Goal: Task Accomplishment & Management: Manage account settings

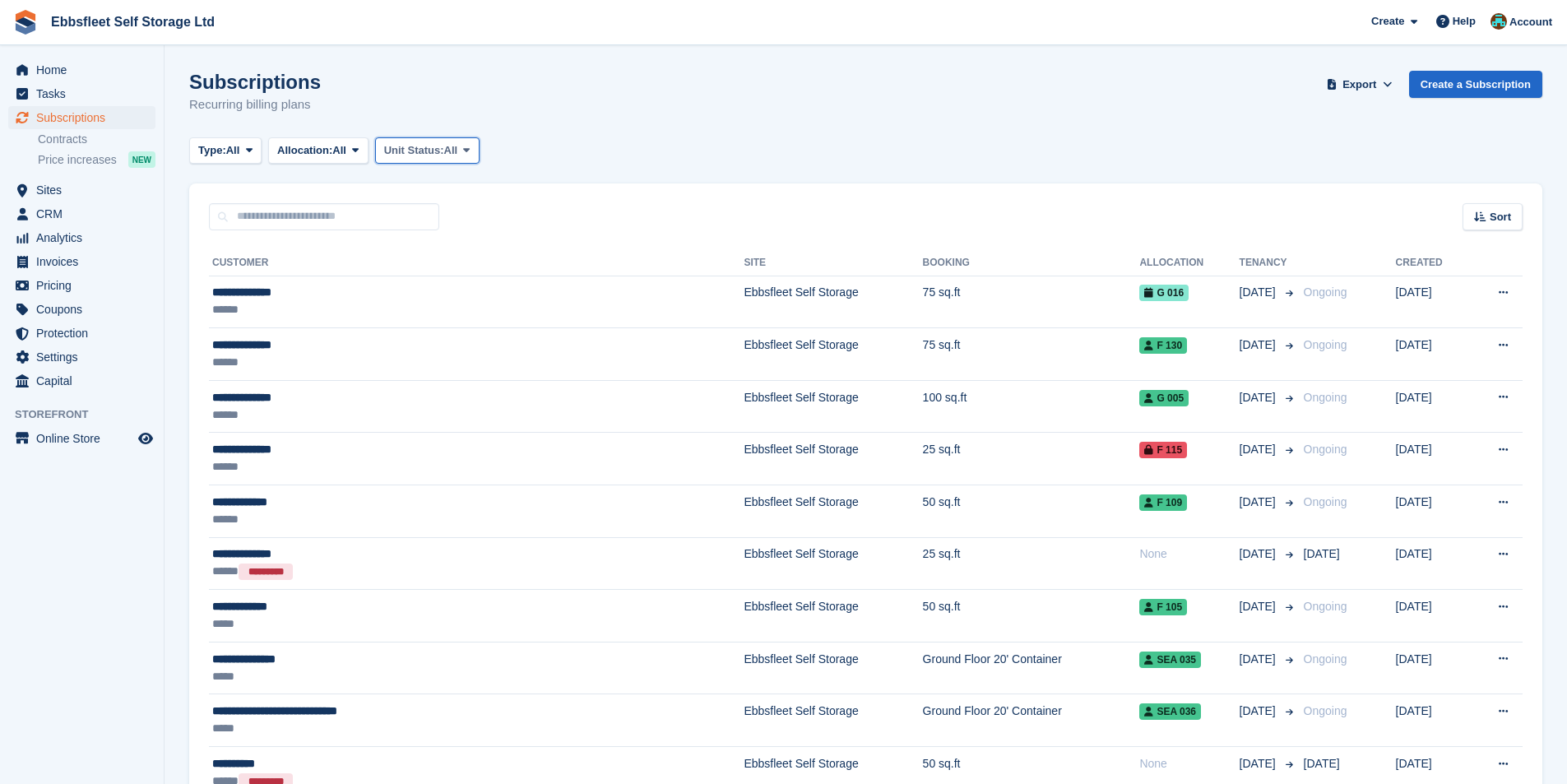
click at [442, 146] on span "Unit Status:" at bounding box center [414, 150] width 60 height 17
click at [452, 246] on link "Overlocked" at bounding box center [453, 247] width 143 height 29
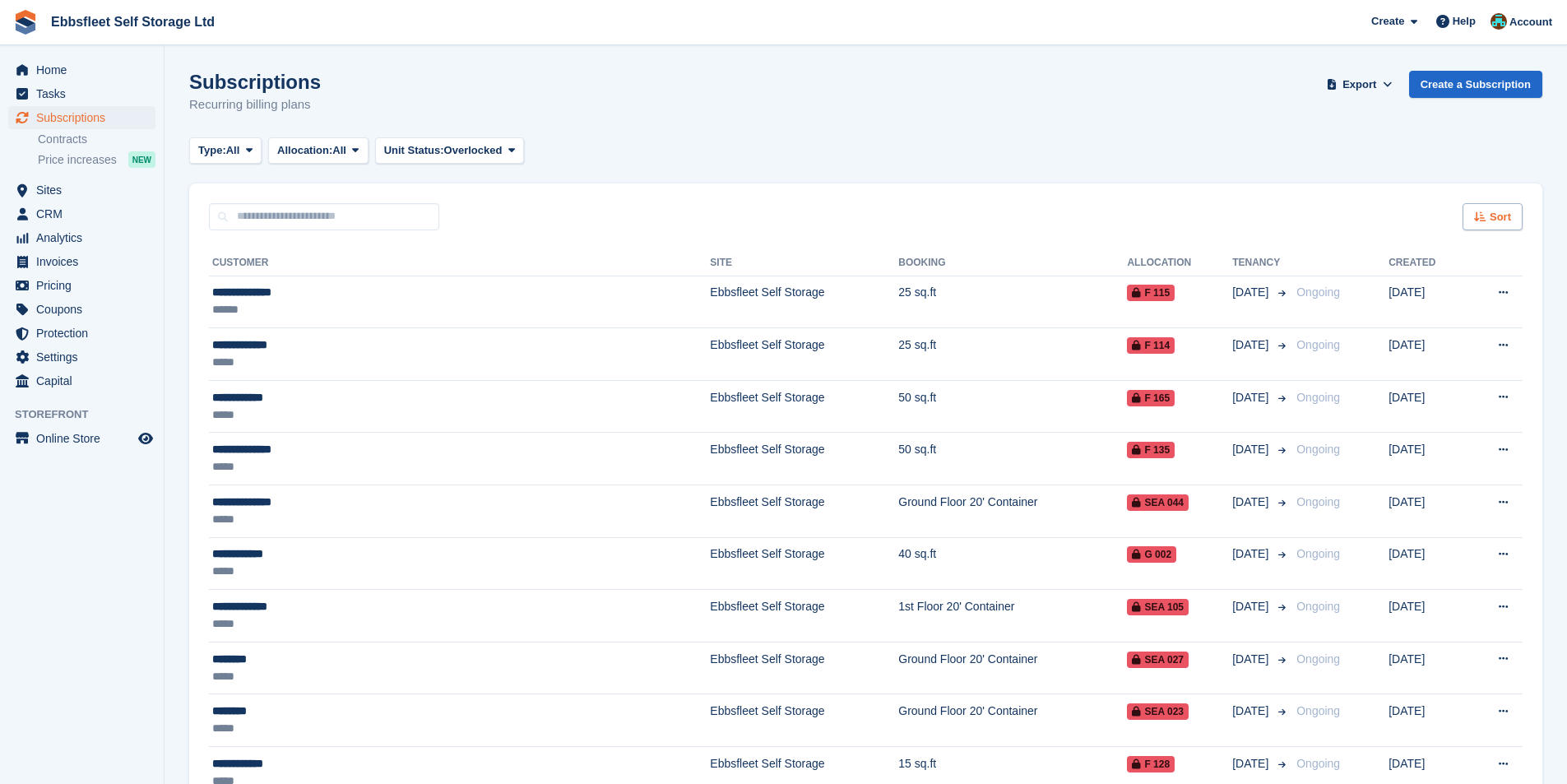
click at [1484, 216] on icon at bounding box center [1480, 216] width 13 height 11
click at [1444, 277] on span "Customer name" at bounding box center [1432, 279] width 82 height 13
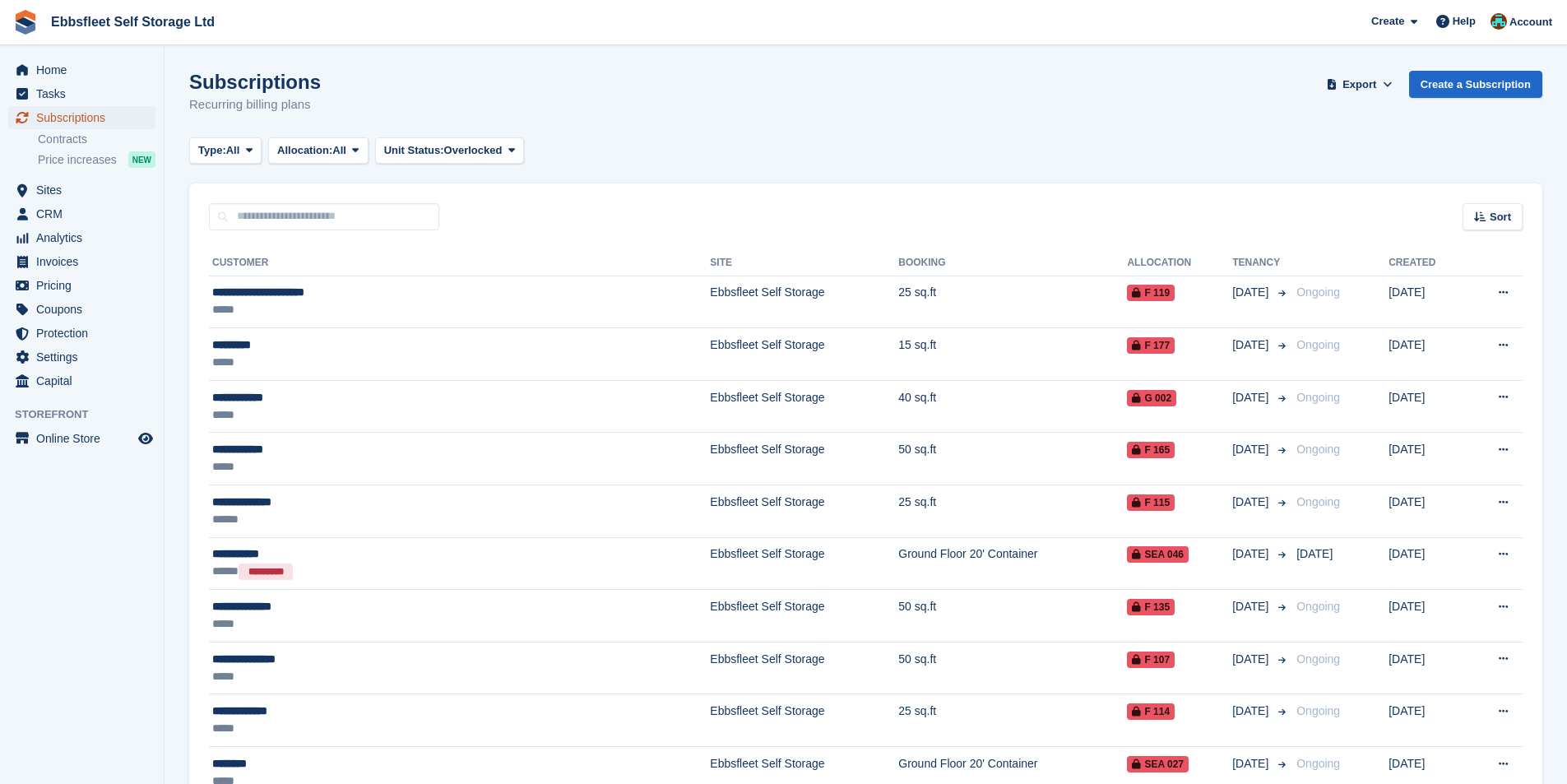
click at [64, 120] on span "Subscriptions" at bounding box center [85, 118] width 99 height 23
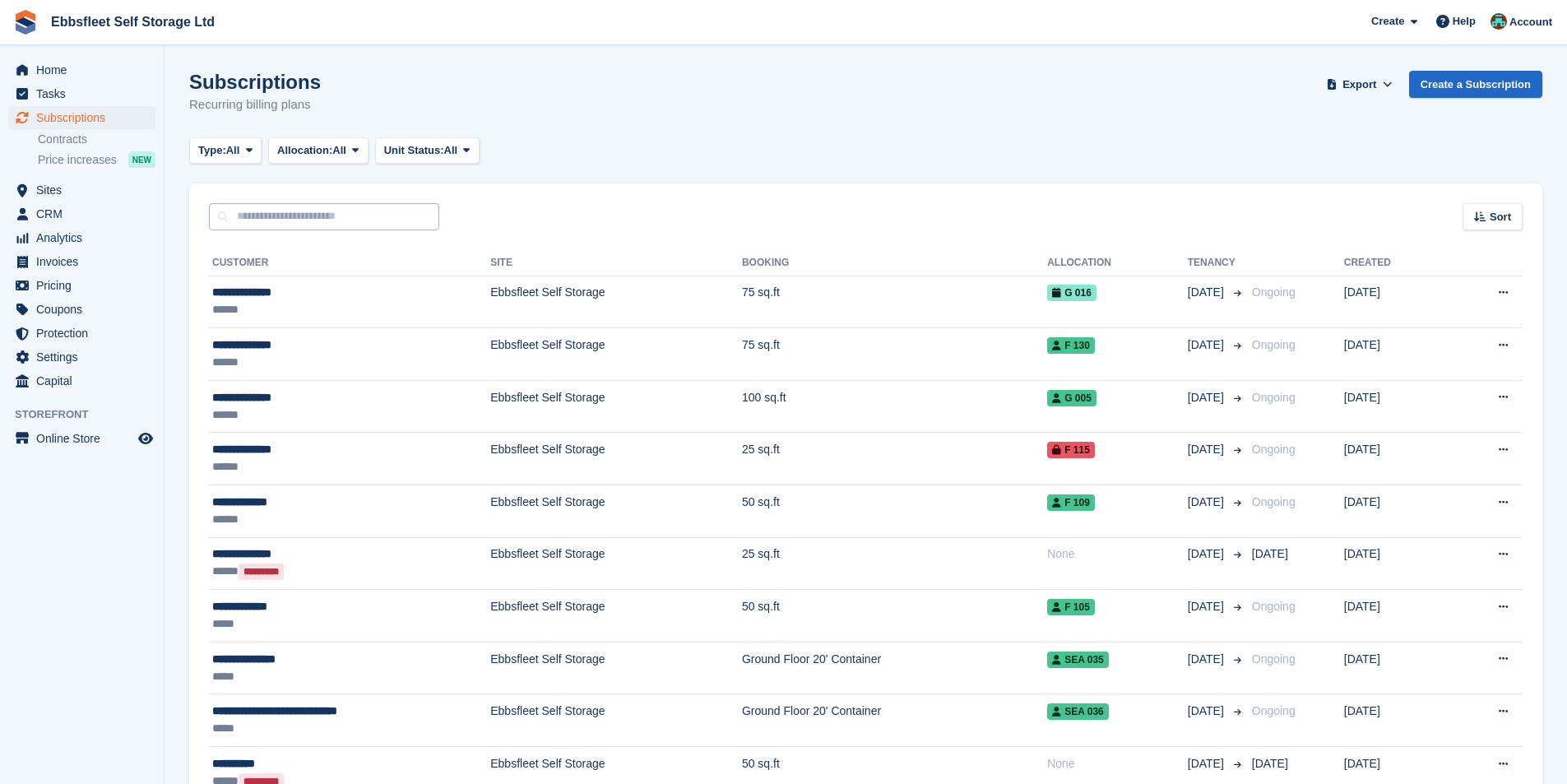
click at [304, 219] on input "text" at bounding box center [324, 216] width 230 height 27
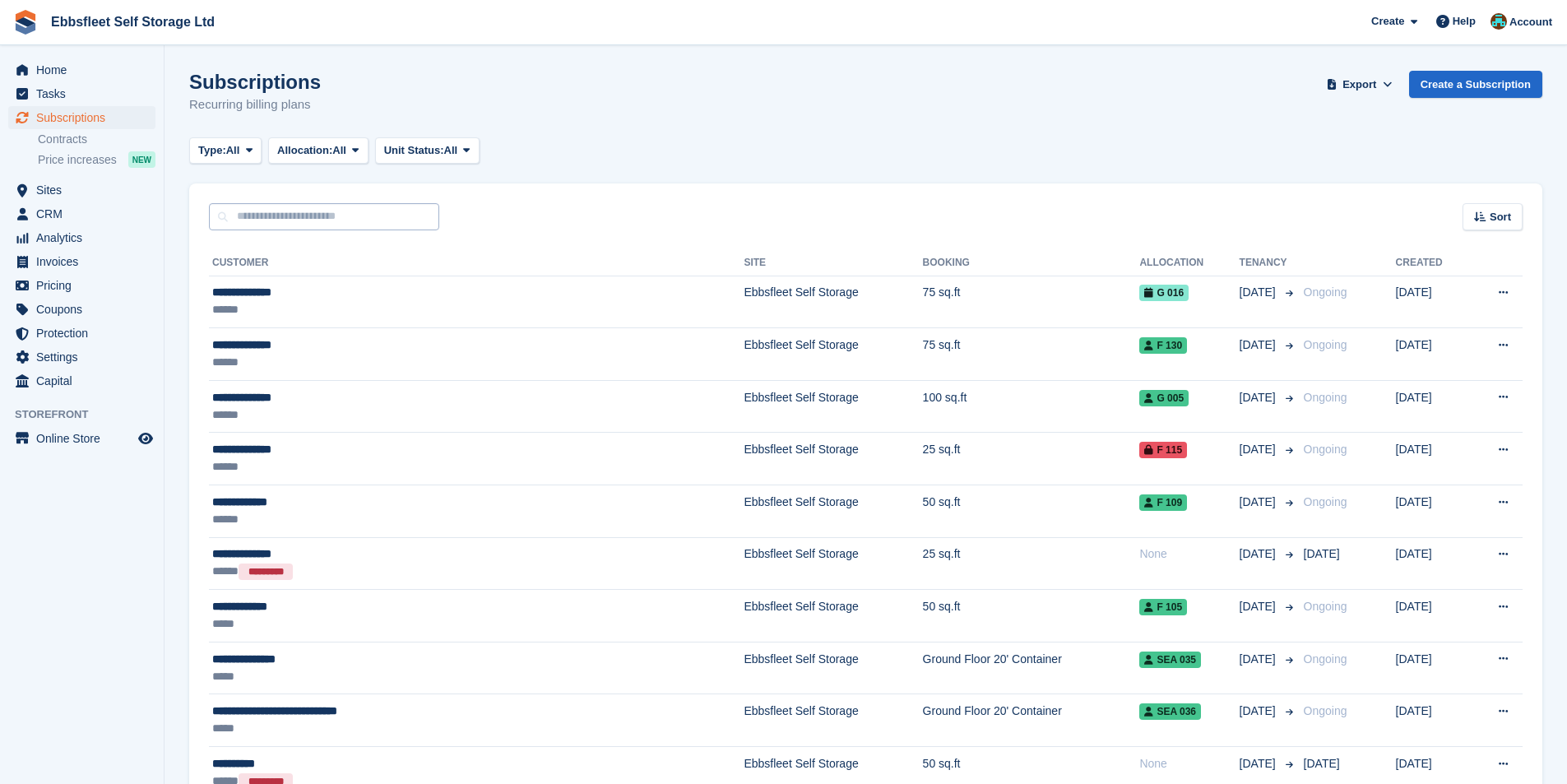
type input "*"
type input "*****"
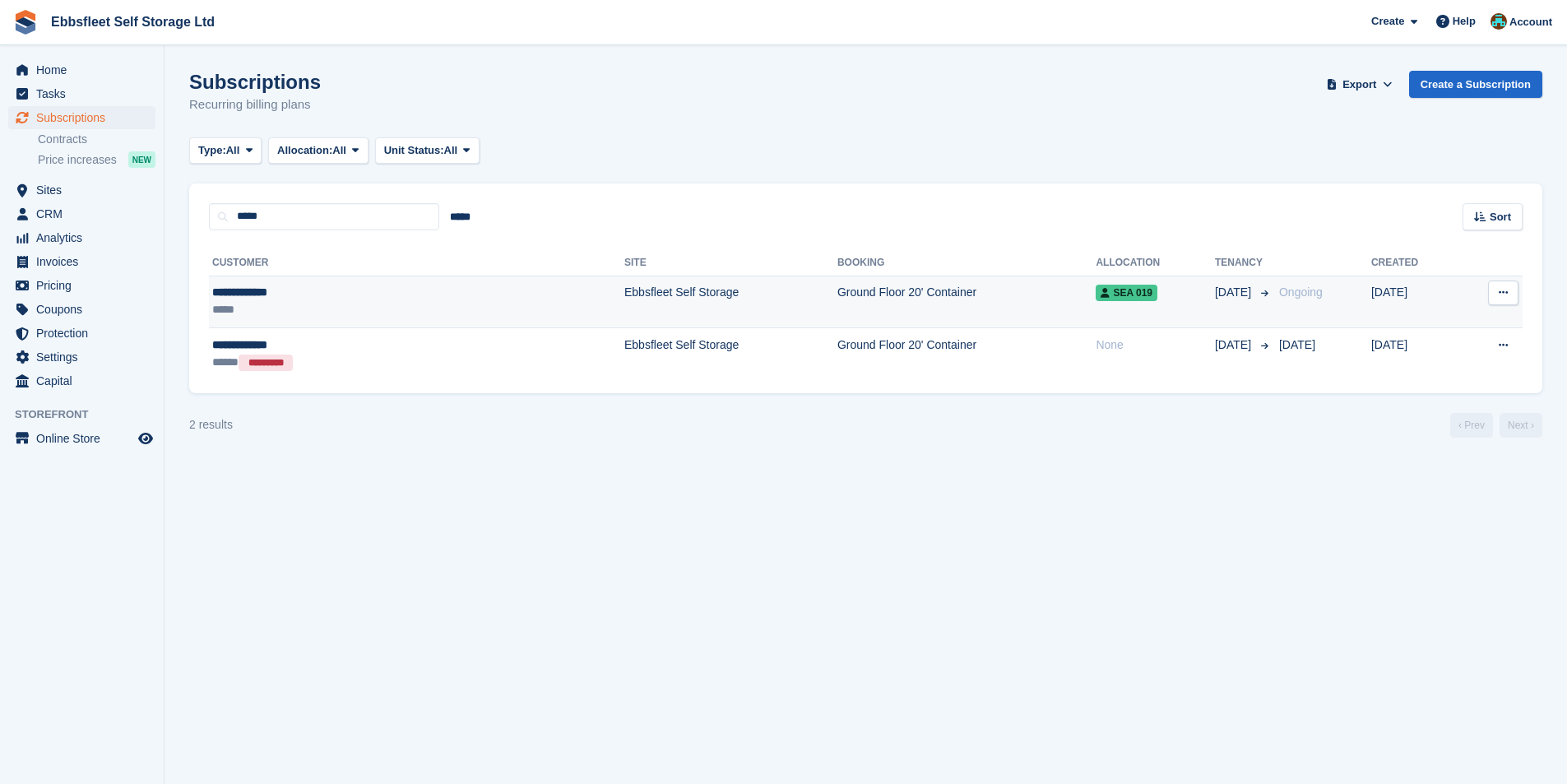
click at [838, 284] on td "Ground Floor 20' Container" at bounding box center [967, 302] width 259 height 53
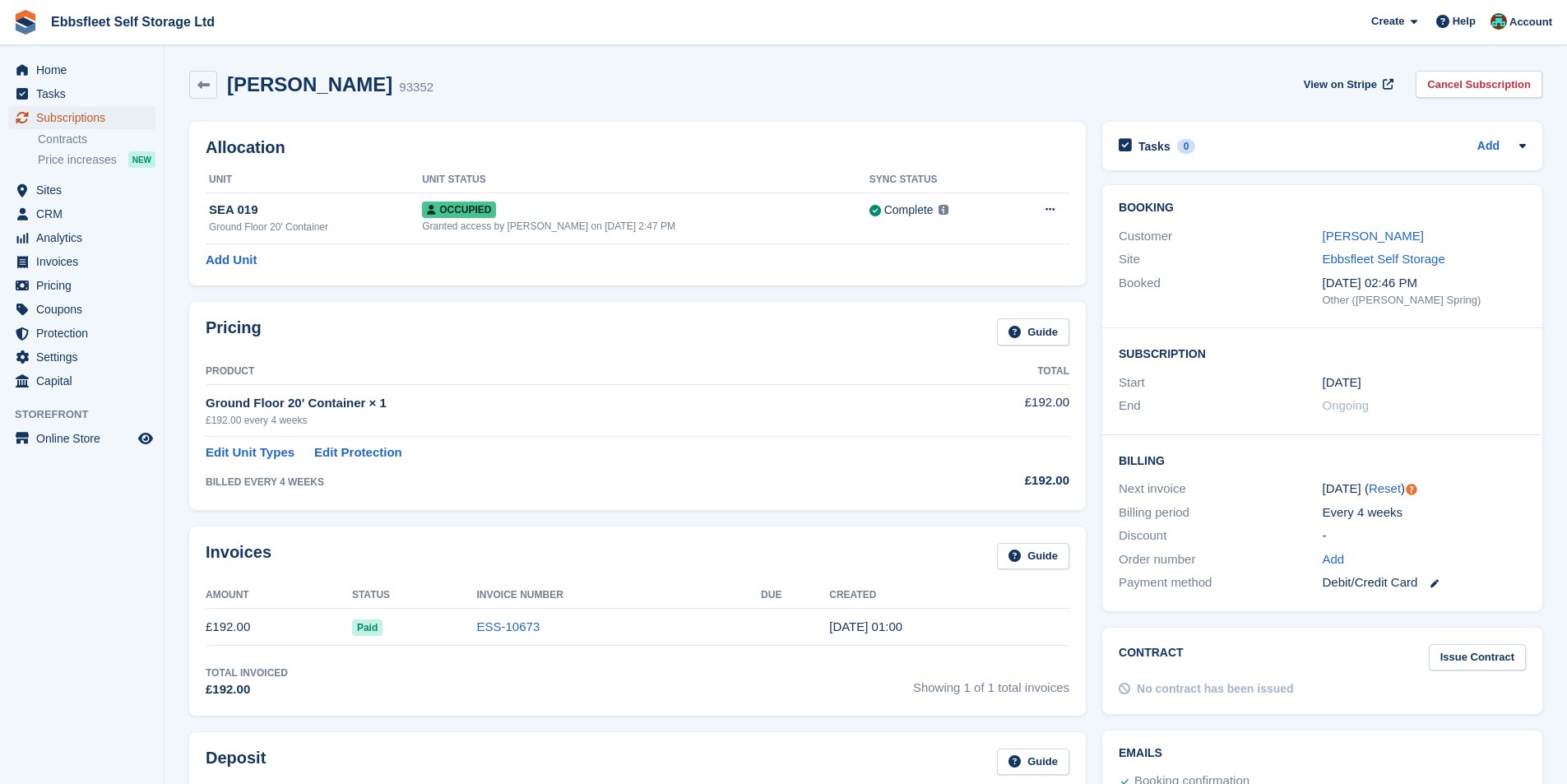
click at [97, 119] on span "Subscriptions" at bounding box center [85, 118] width 99 height 23
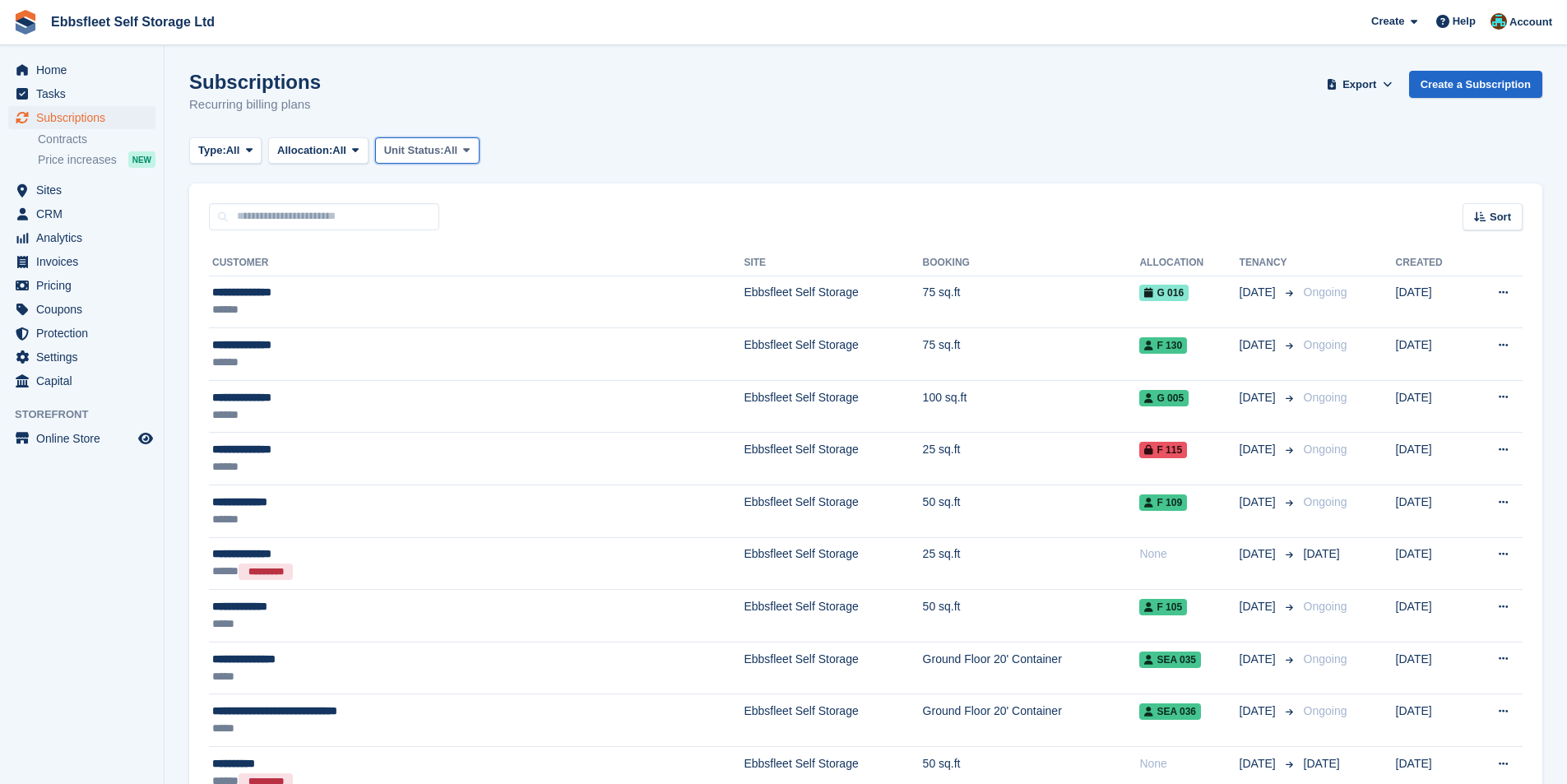
click at [457, 155] on span "All" at bounding box center [451, 150] width 14 height 17
click at [438, 246] on link "Overlocked" at bounding box center [453, 247] width 143 height 29
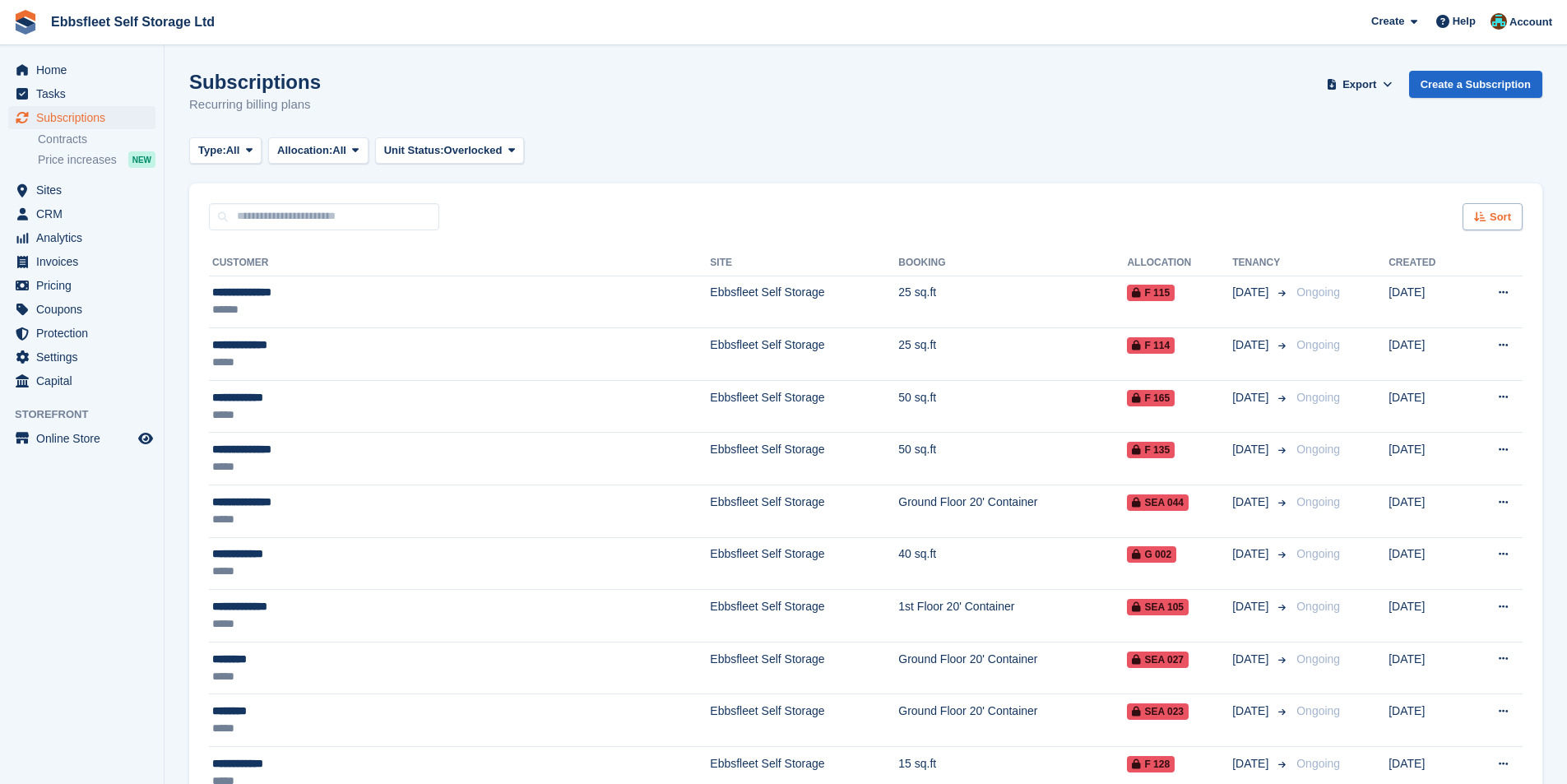
click at [1494, 224] on div "Sort" at bounding box center [1493, 216] width 60 height 27
click at [1445, 281] on span "Customer name" at bounding box center [1432, 279] width 82 height 13
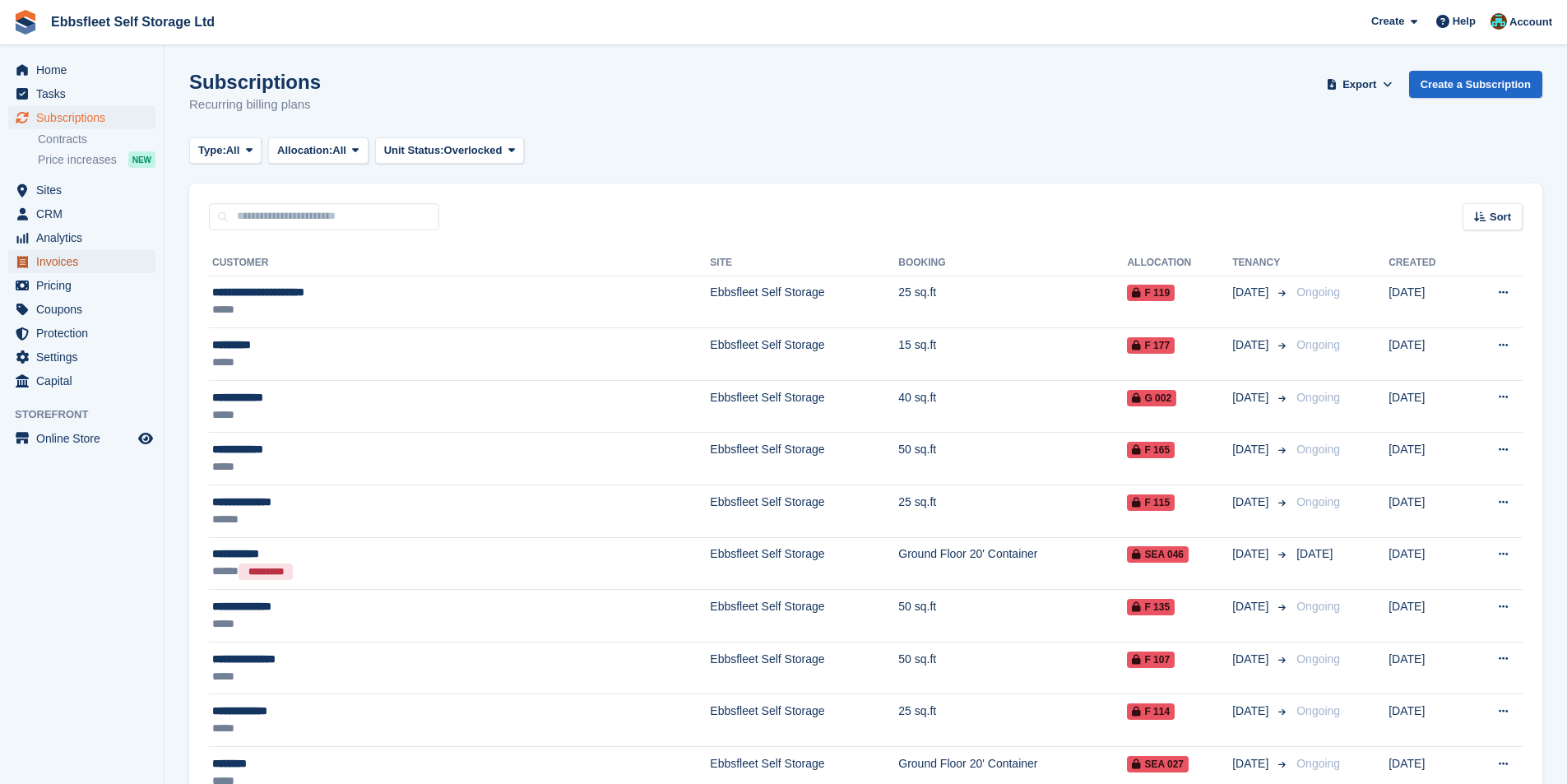
click at [59, 264] on span "Invoices" at bounding box center [85, 262] width 99 height 23
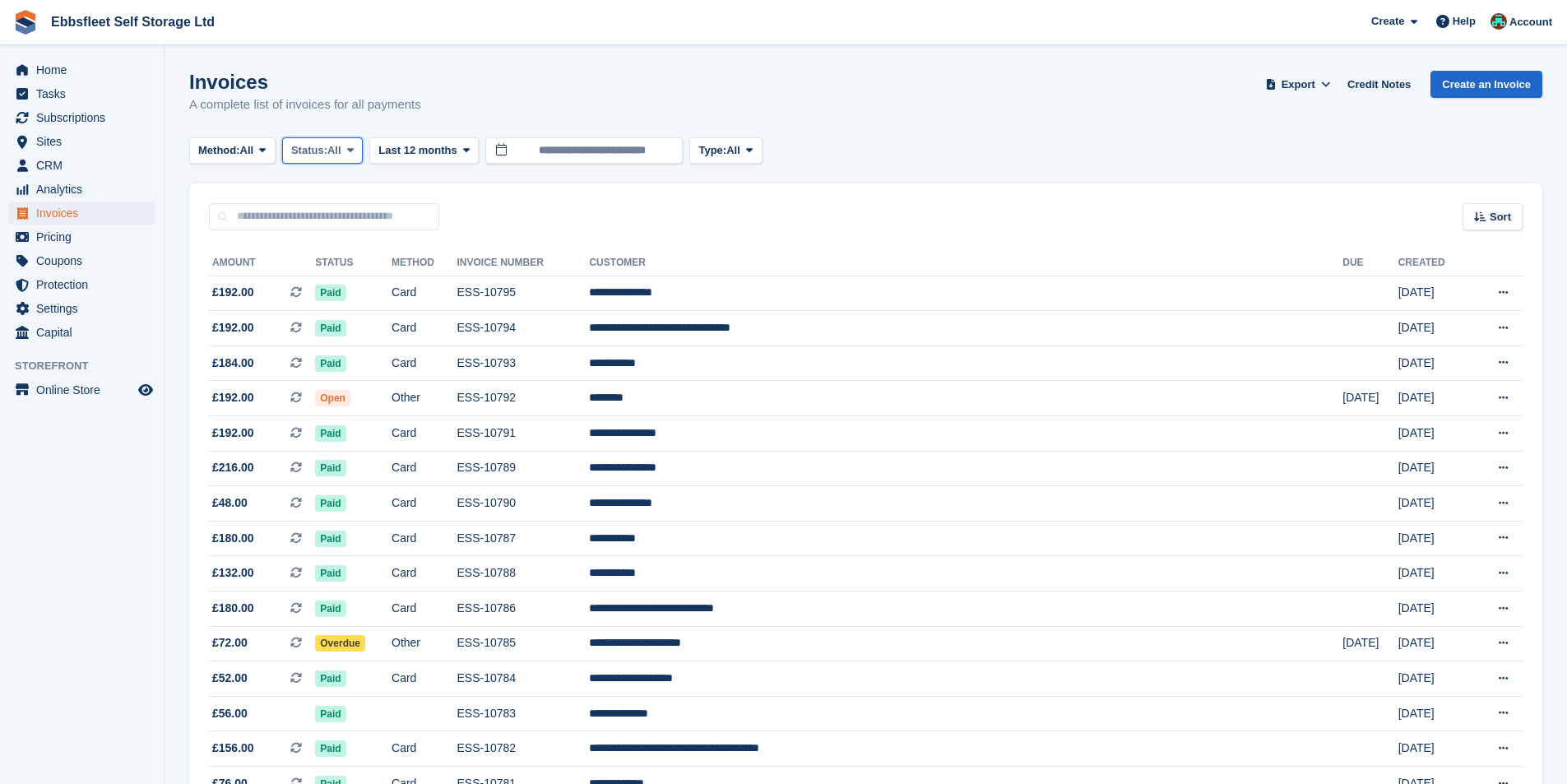
click at [314, 142] on span "Status:" at bounding box center [309, 150] width 36 height 17
click at [263, 154] on icon at bounding box center [263, 150] width 7 height 11
click at [257, 398] on link "Other" at bounding box center [268, 396] width 143 height 29
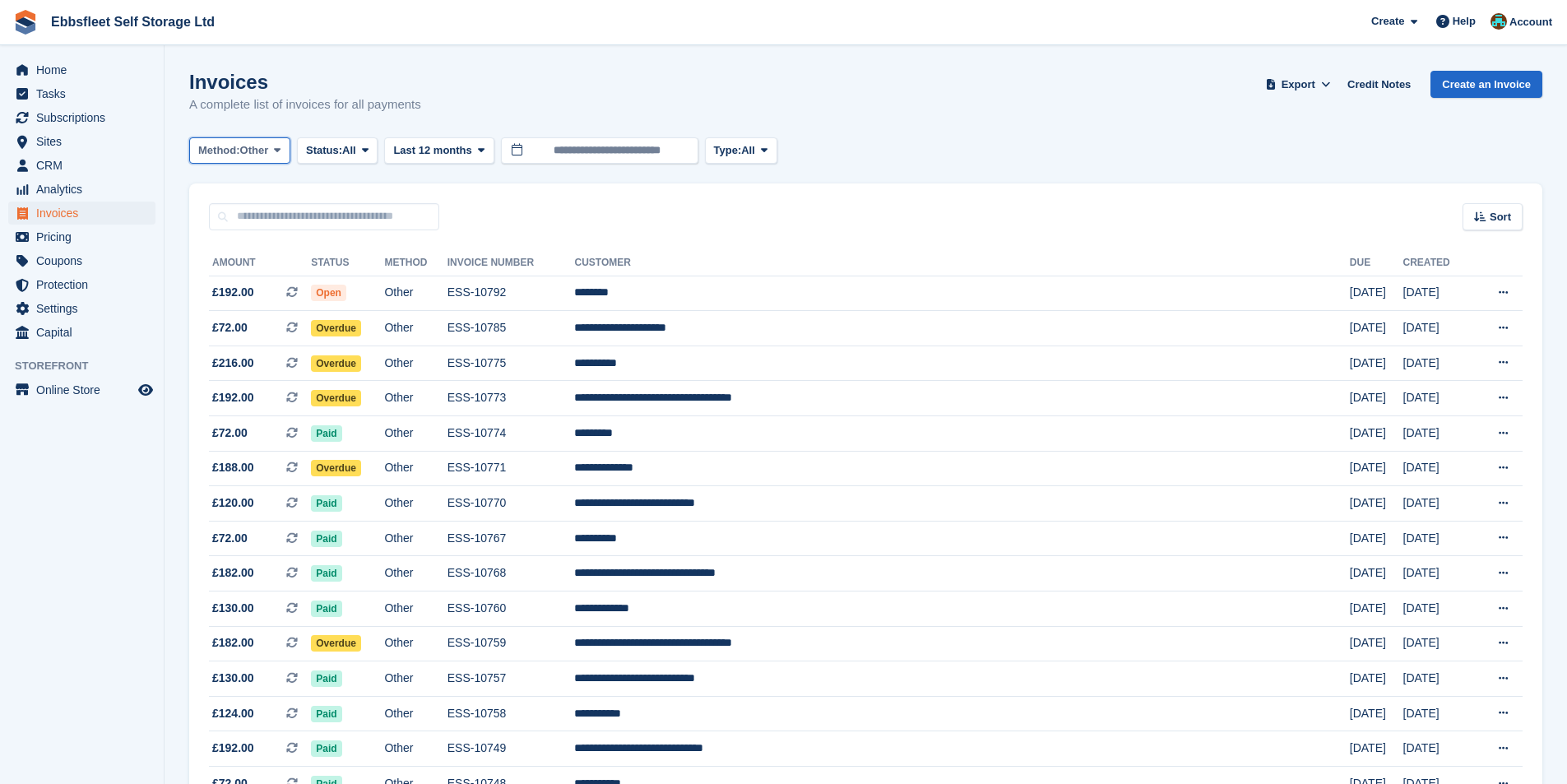
click at [277, 155] on span at bounding box center [278, 150] width 13 height 13
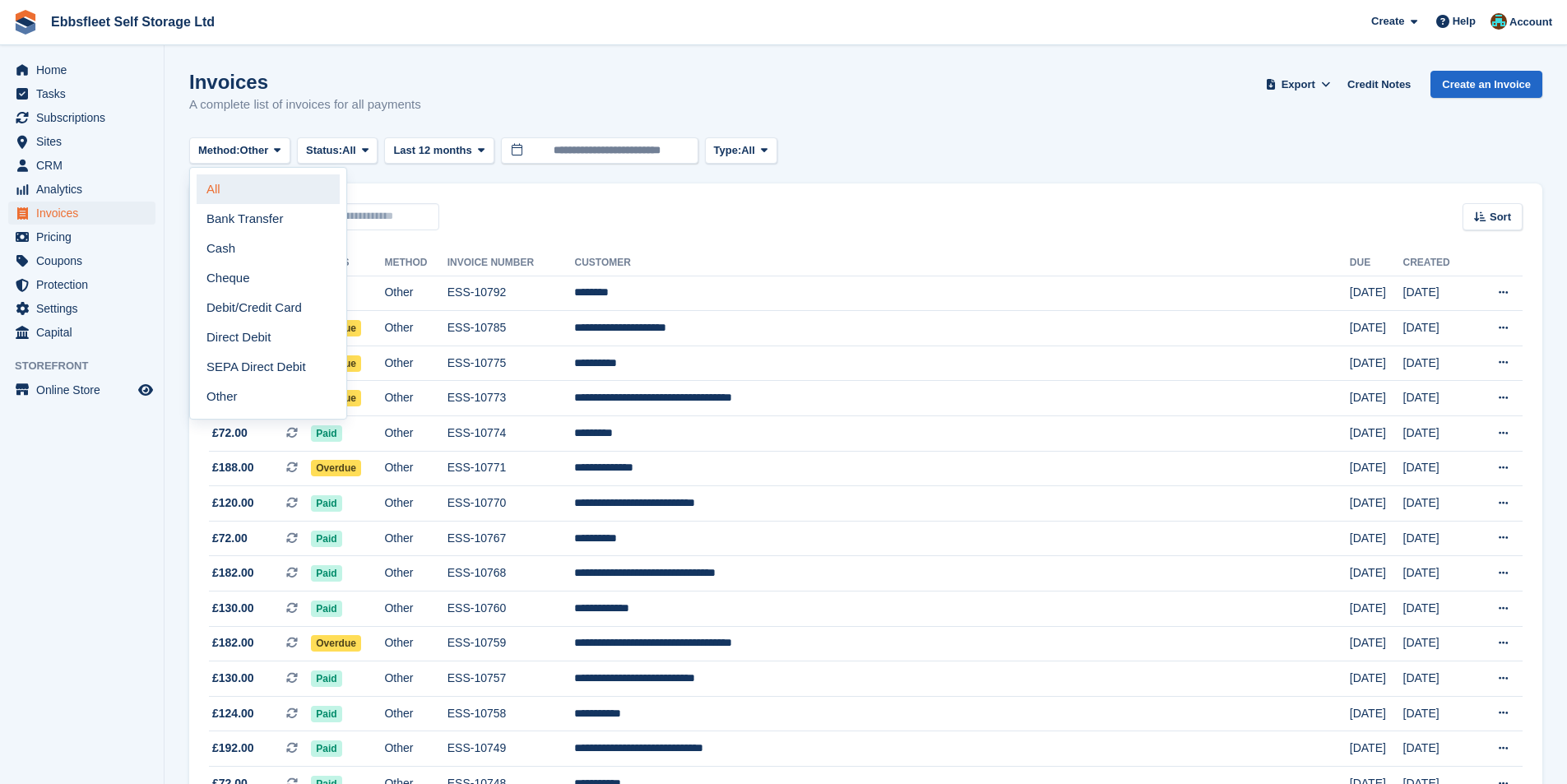
click at [258, 189] on link "All" at bounding box center [268, 189] width 143 height 29
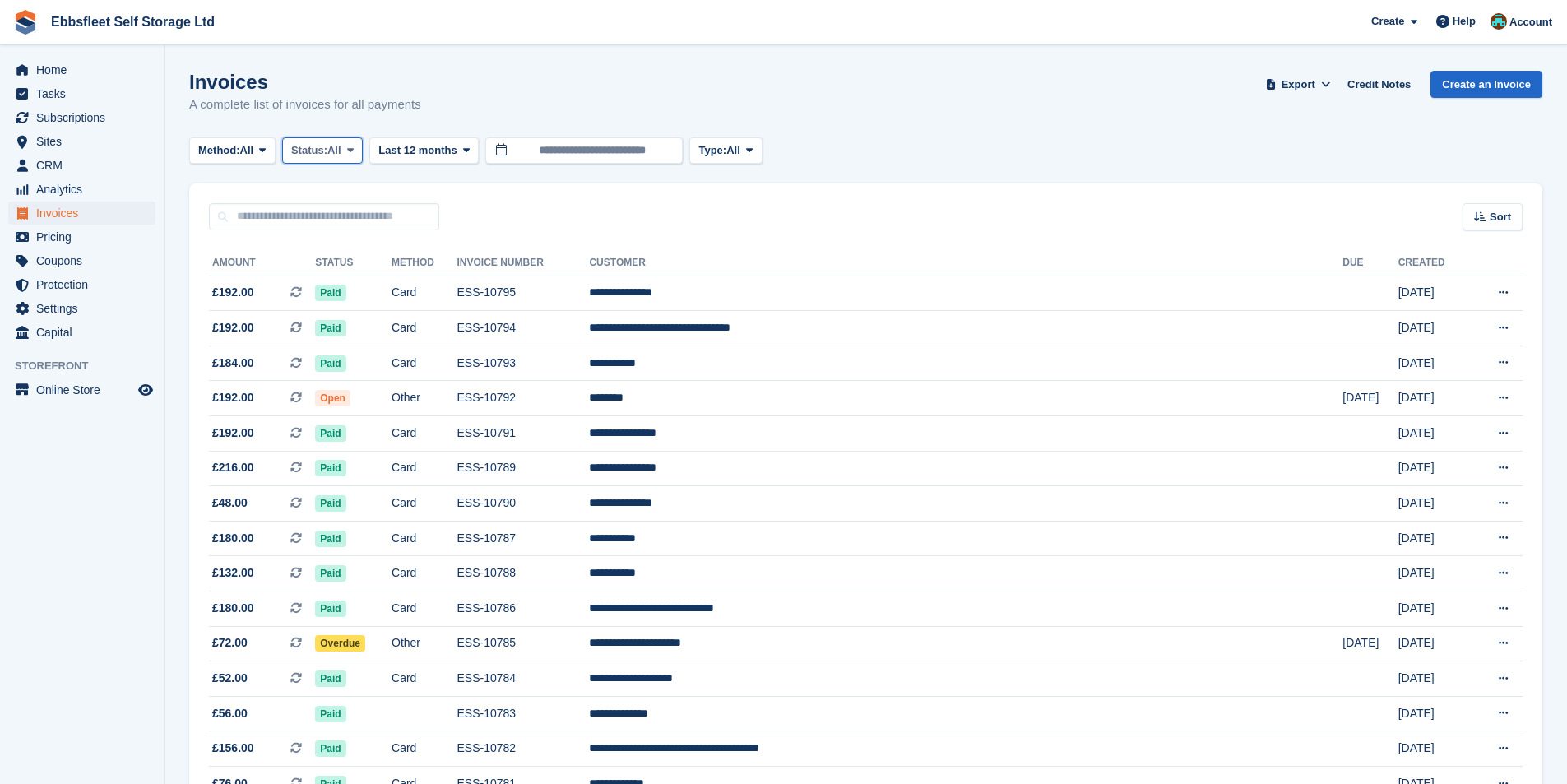
click at [363, 150] on button "Status: All" at bounding box center [322, 150] width 80 height 27
click at [240, 149] on span "Method:" at bounding box center [219, 150] width 42 height 17
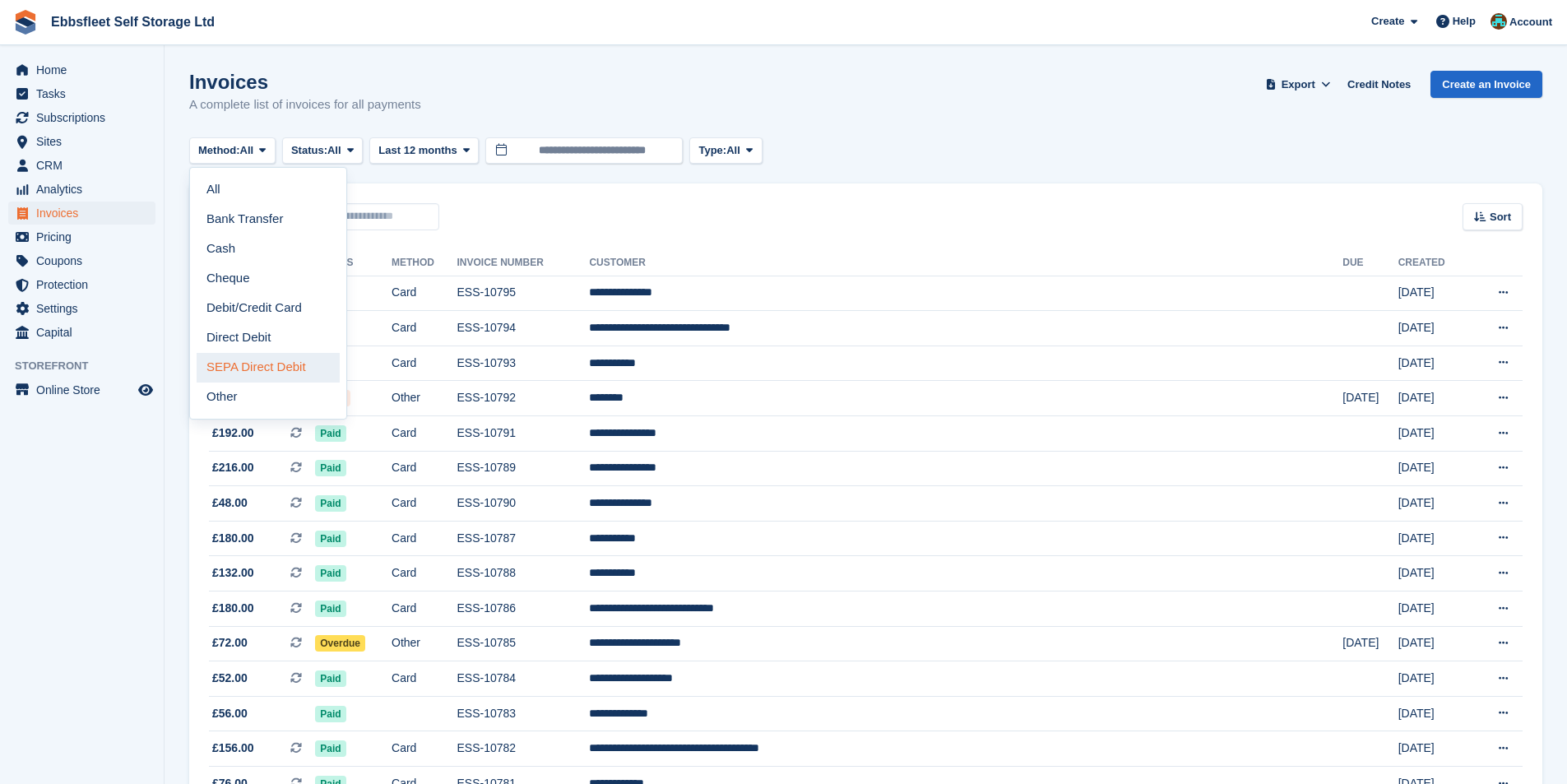
click at [277, 369] on link "SEPA Direct Debit" at bounding box center [268, 367] width 143 height 29
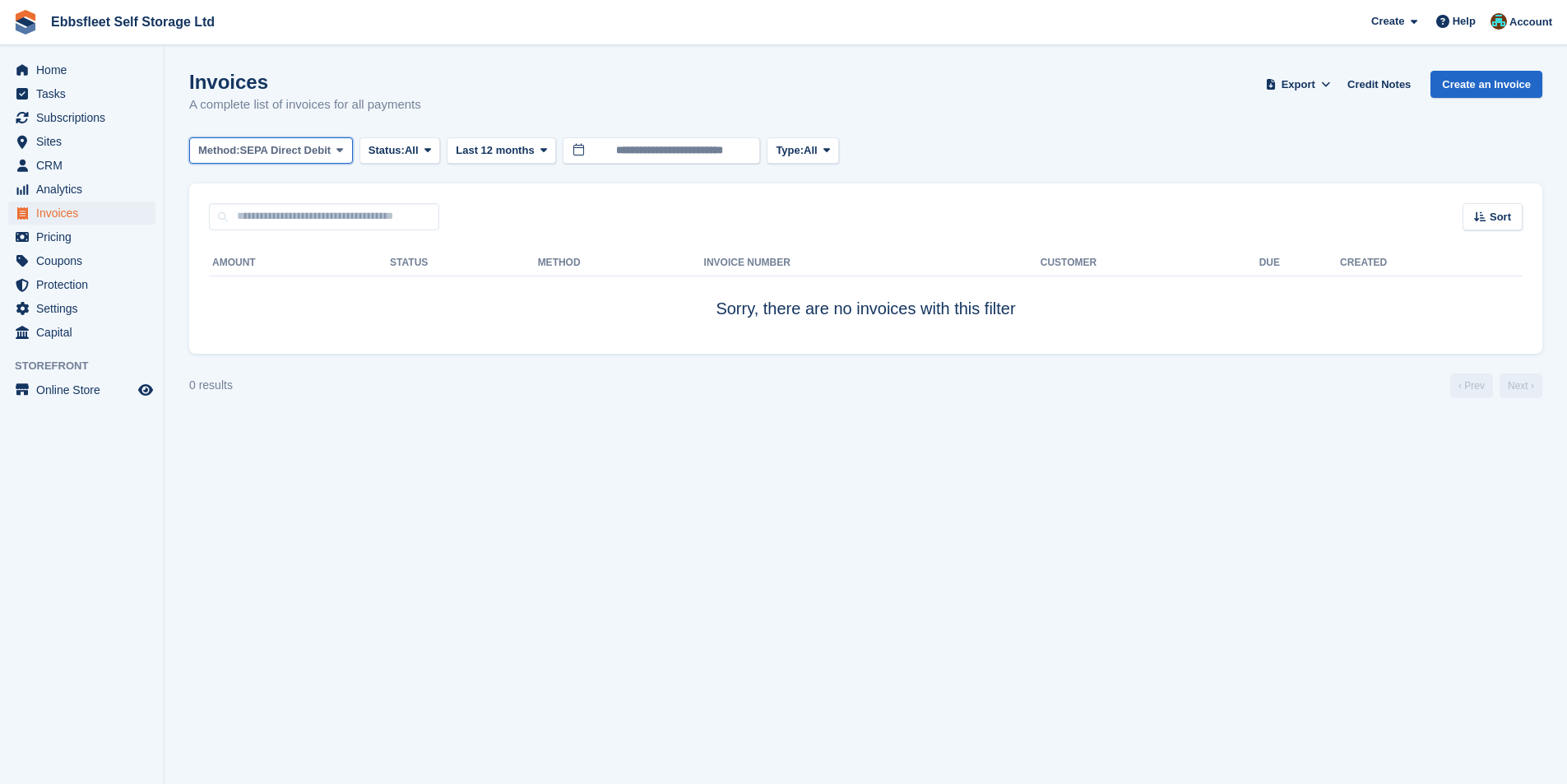
click at [286, 158] on span "SEPA Direct Debit" at bounding box center [285, 150] width 91 height 17
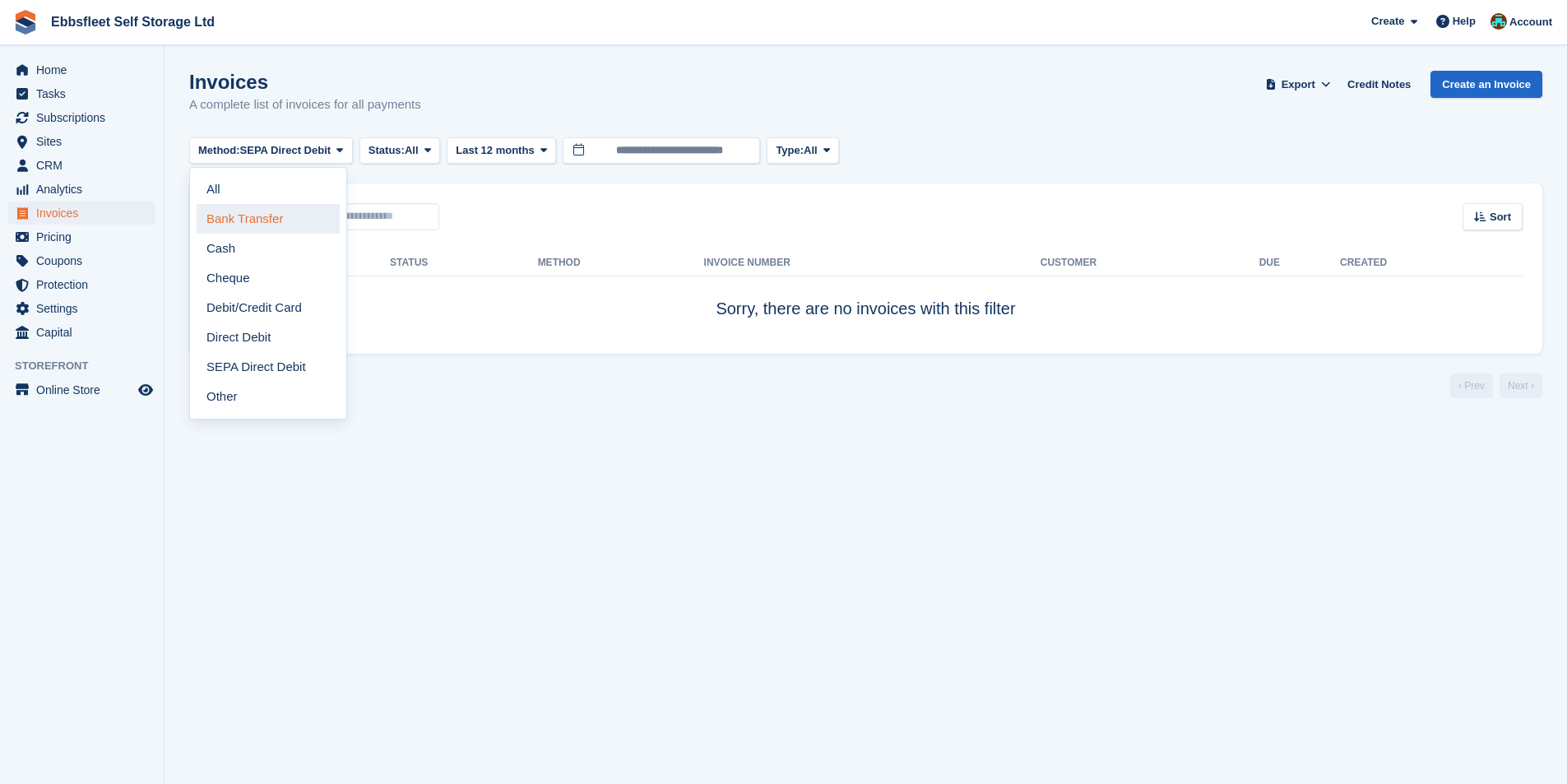
click at [258, 209] on link "Bank Transfer" at bounding box center [268, 218] width 143 height 29
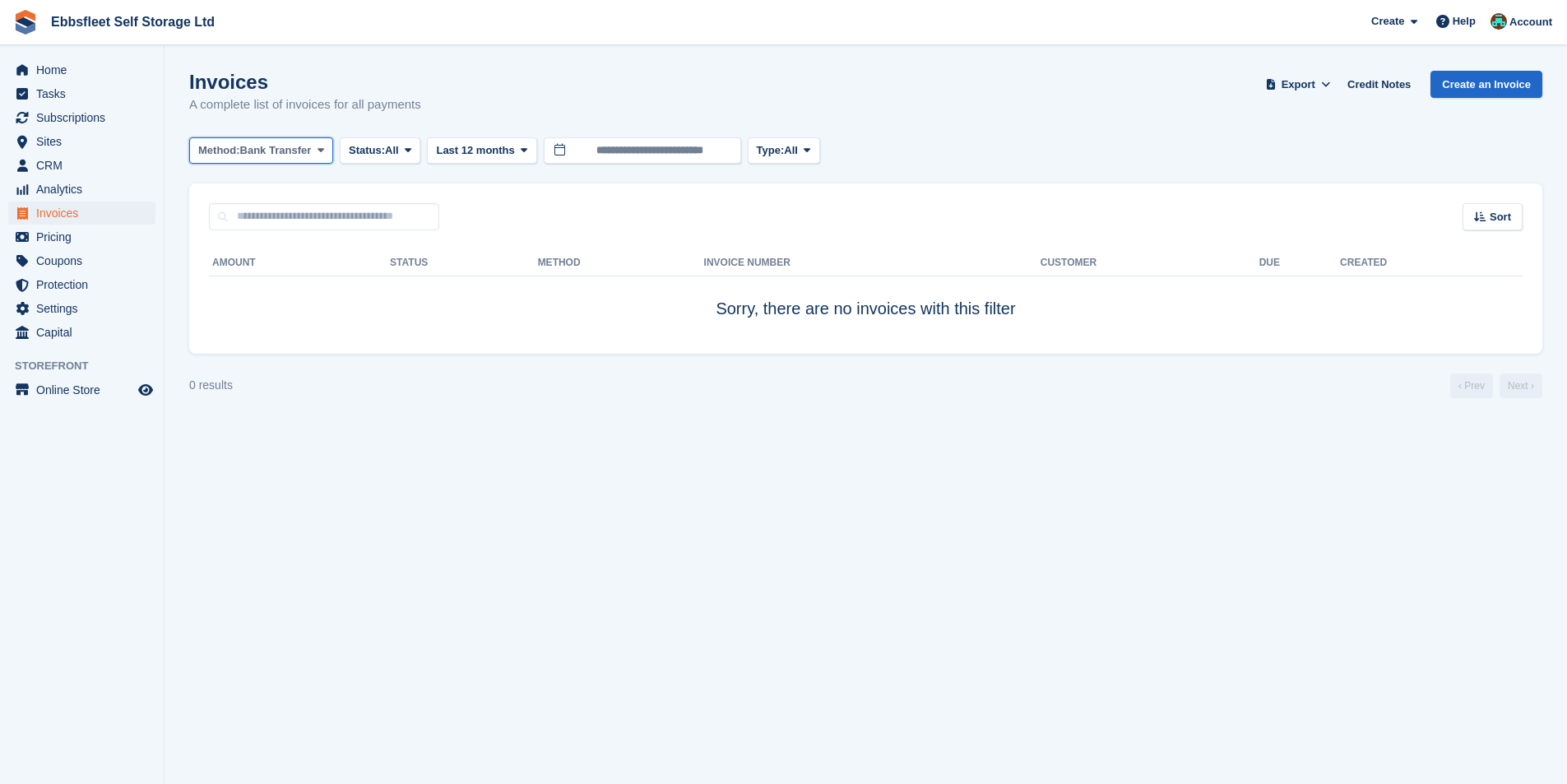
click at [287, 155] on span "Bank Transfer" at bounding box center [276, 150] width 72 height 17
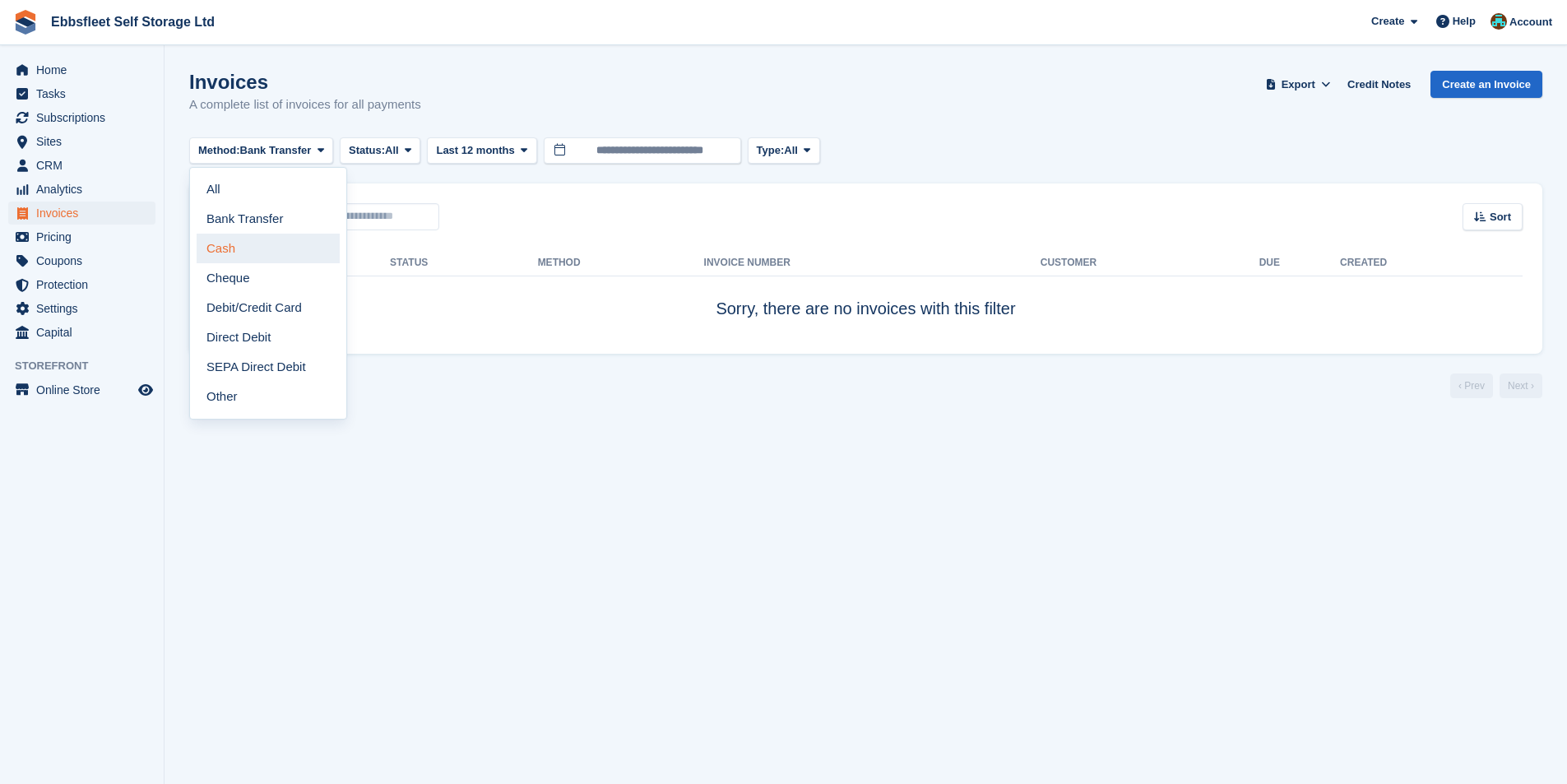
click at [247, 256] on link "Cash" at bounding box center [268, 247] width 143 height 29
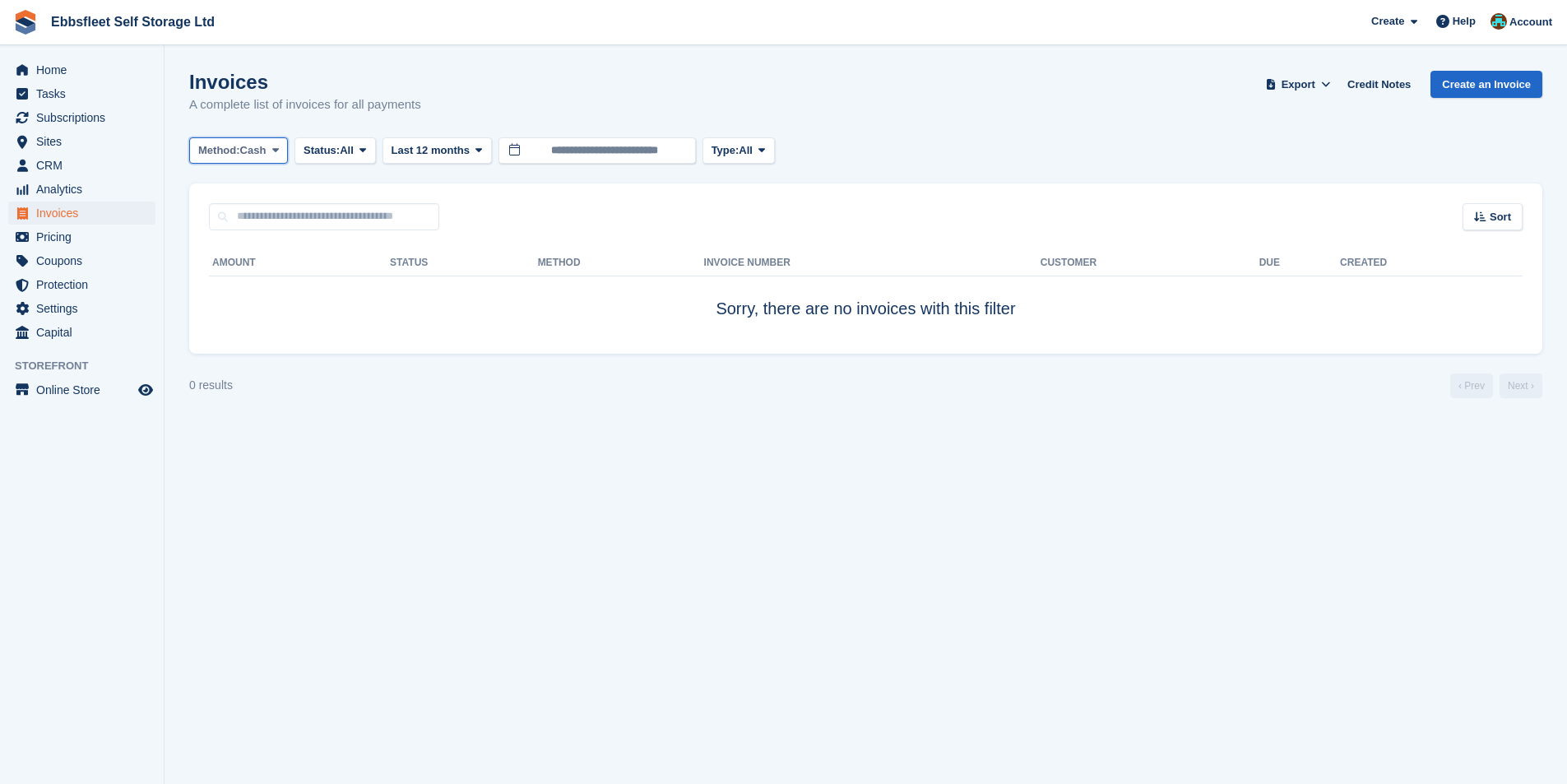
drag, startPoint x: 275, startPoint y: 158, endPoint x: 272, endPoint y: 167, distance: 9.5
click at [276, 158] on button "Method: Cash" at bounding box center [238, 150] width 99 height 27
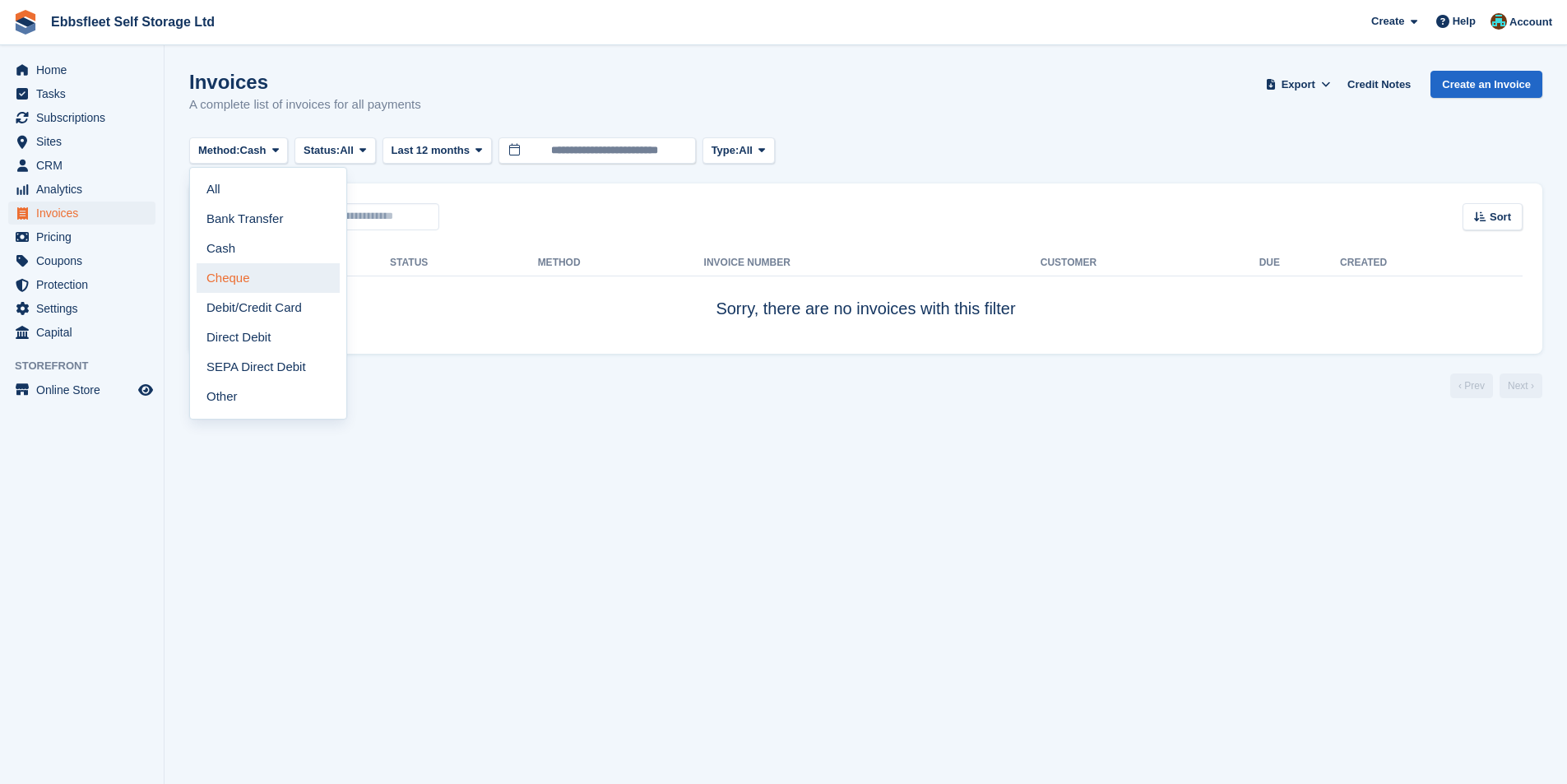
click at [240, 279] on link "Cheque" at bounding box center [268, 277] width 143 height 29
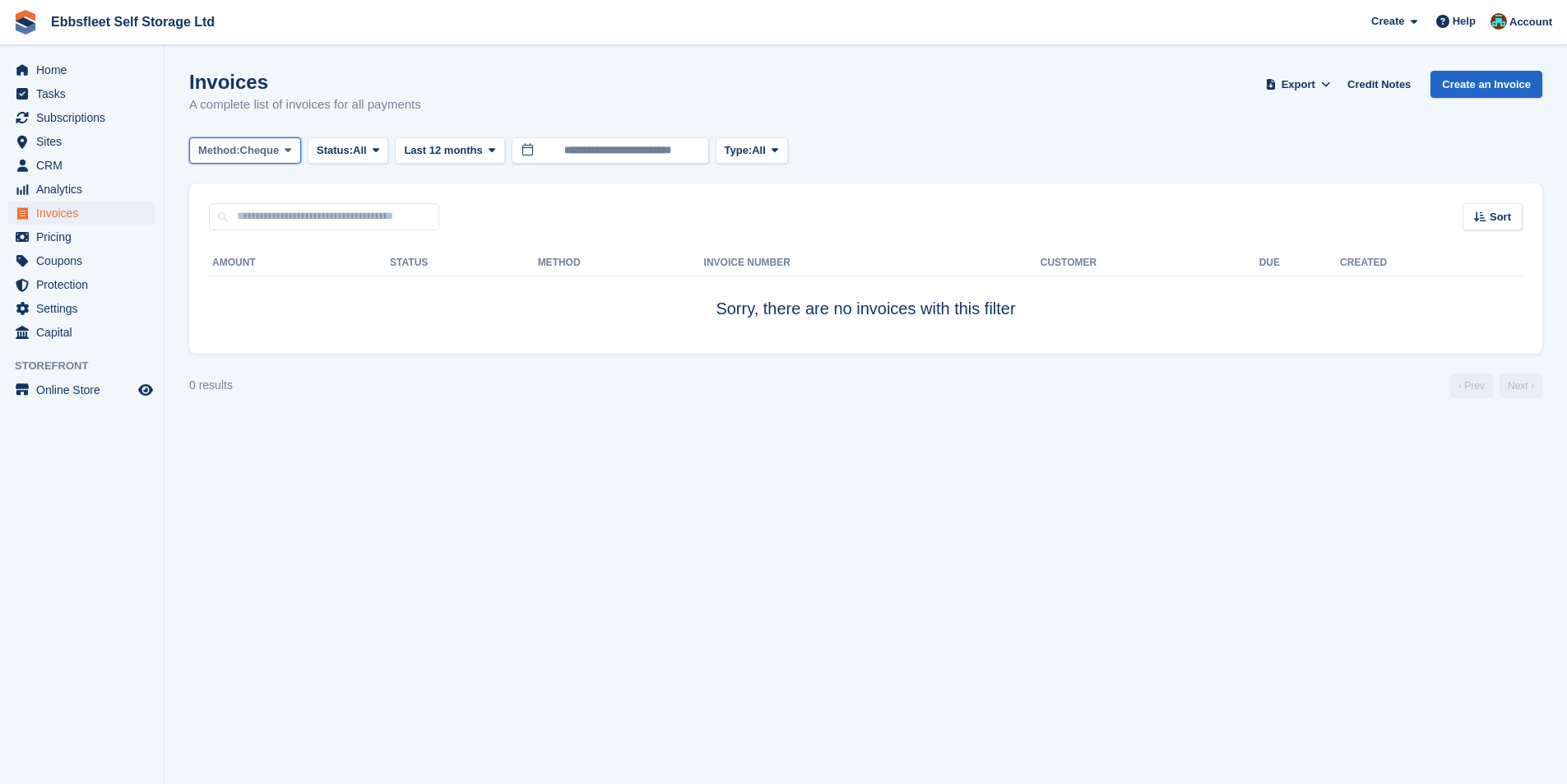
drag, startPoint x: 262, startPoint y: 141, endPoint x: 254, endPoint y: 151, distance: 12.8
click at [255, 151] on span "Cheque" at bounding box center [259, 150] width 39 height 17
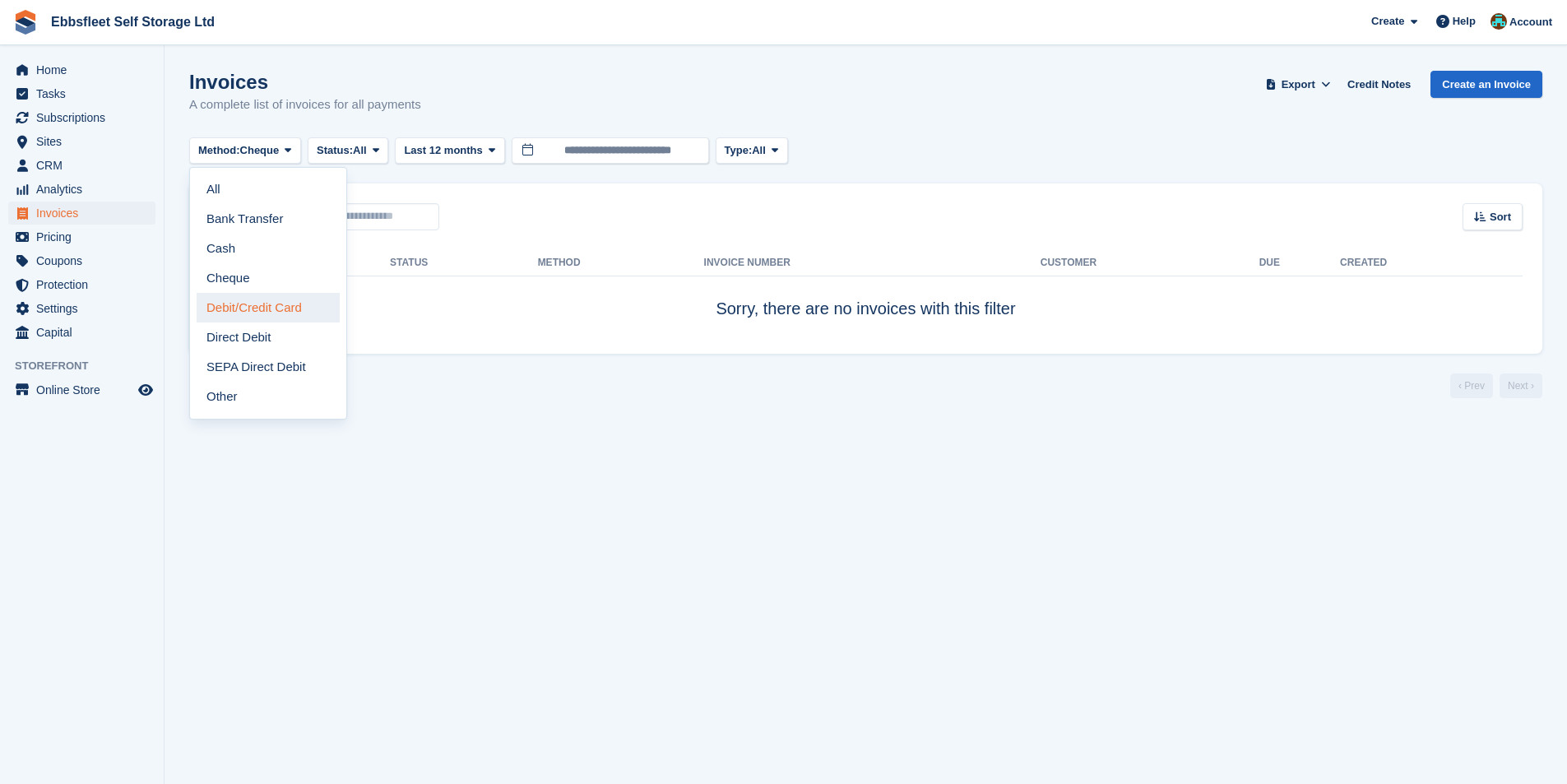
click at [266, 304] on link "Debit/Credit Card" at bounding box center [268, 307] width 143 height 29
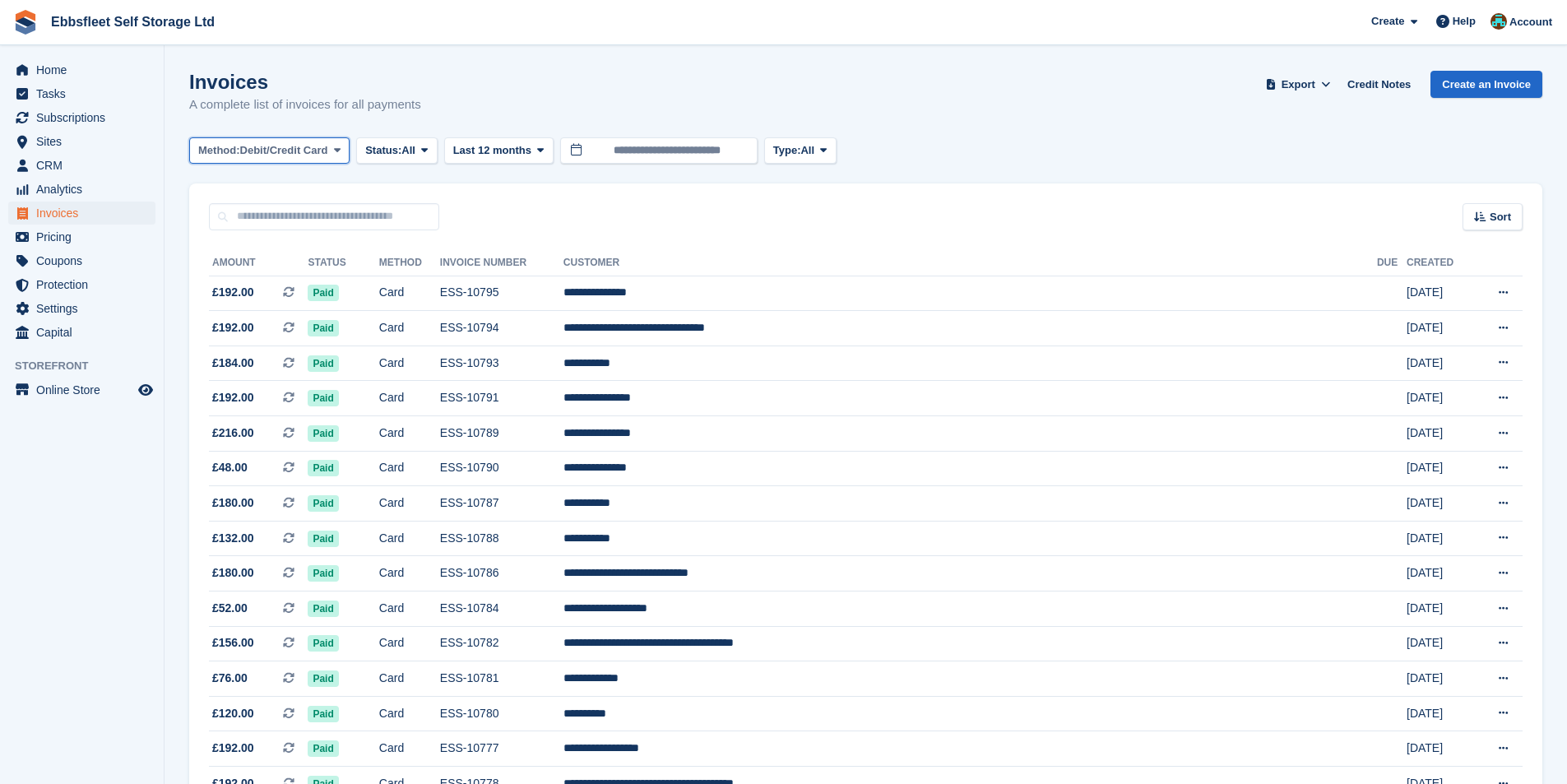
click at [293, 152] on span "Debit/Credit Card" at bounding box center [283, 150] width 88 height 17
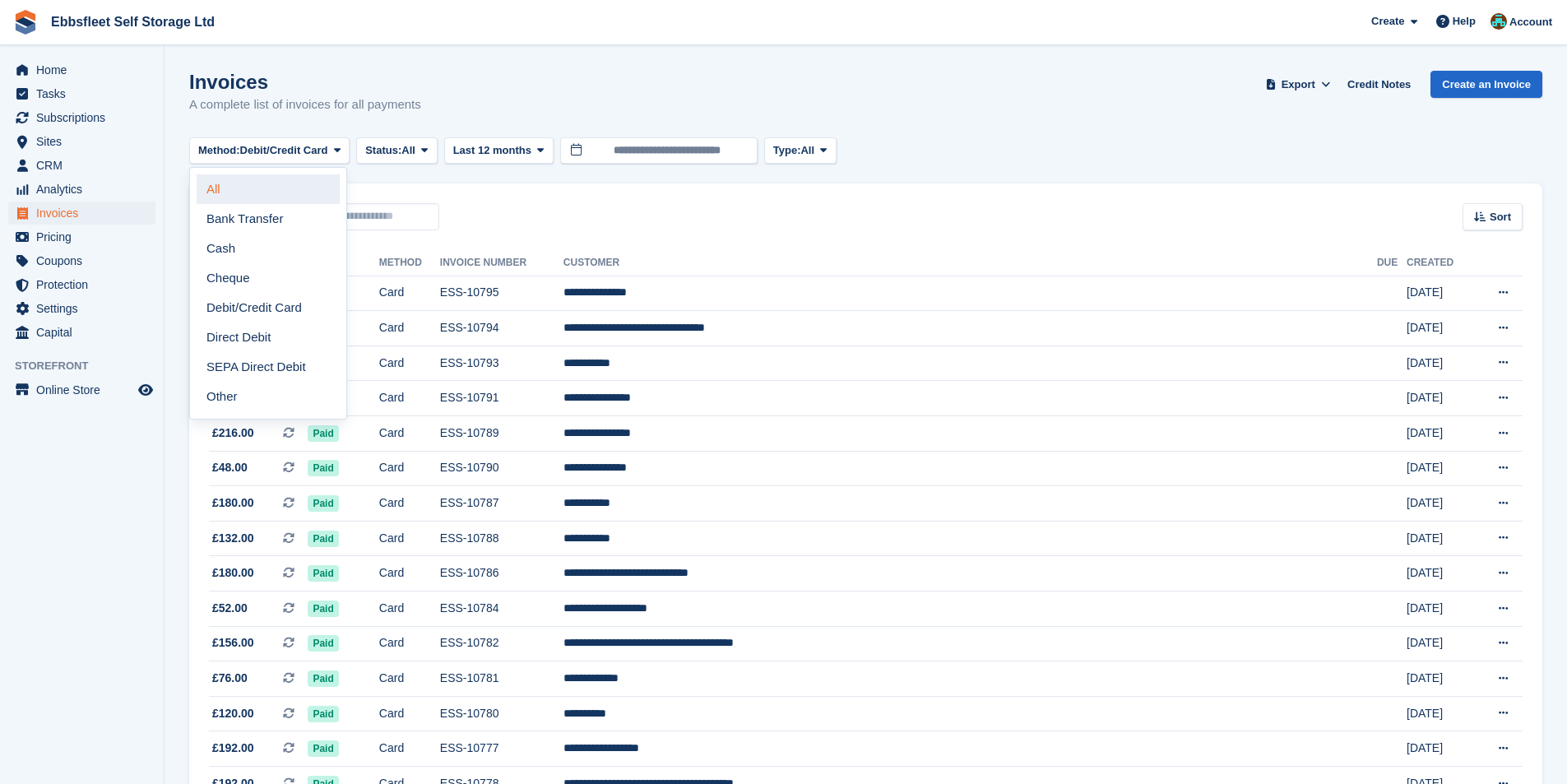
click at [255, 191] on link "All" at bounding box center [268, 189] width 143 height 29
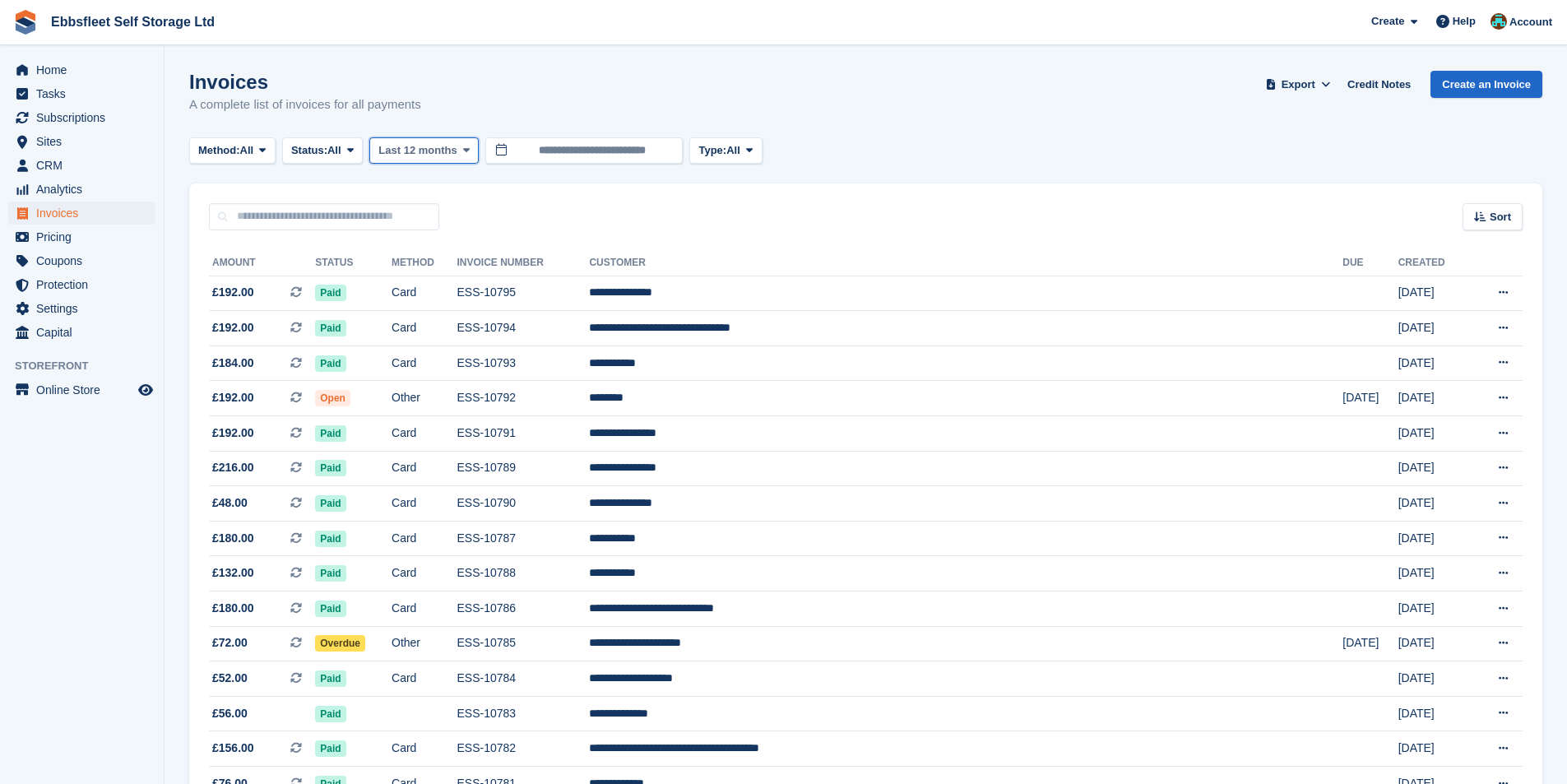
click at [401, 154] on span "Last 12 months" at bounding box center [417, 150] width 78 height 17
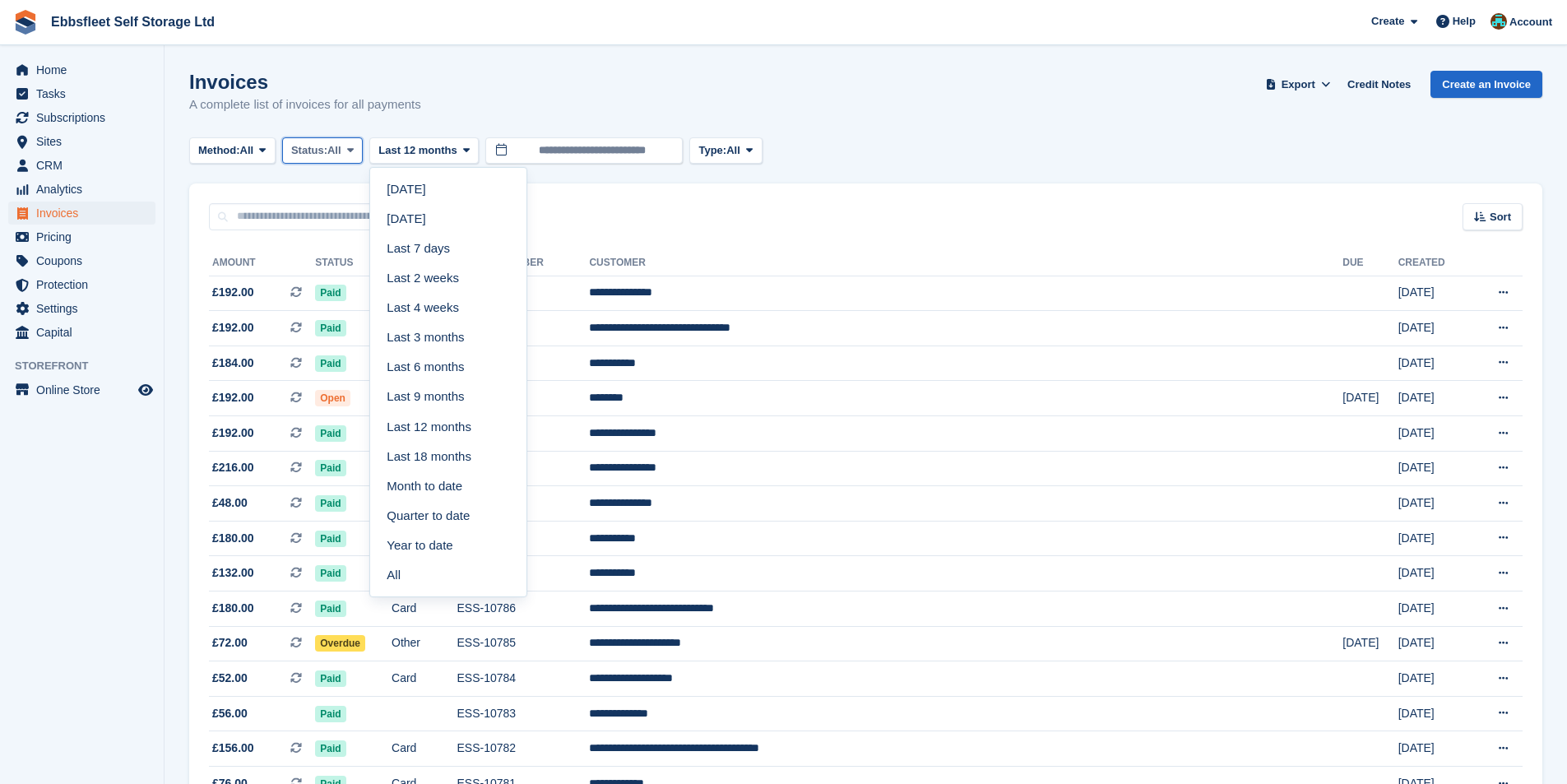
click at [341, 156] on span "All" at bounding box center [334, 150] width 14 height 17
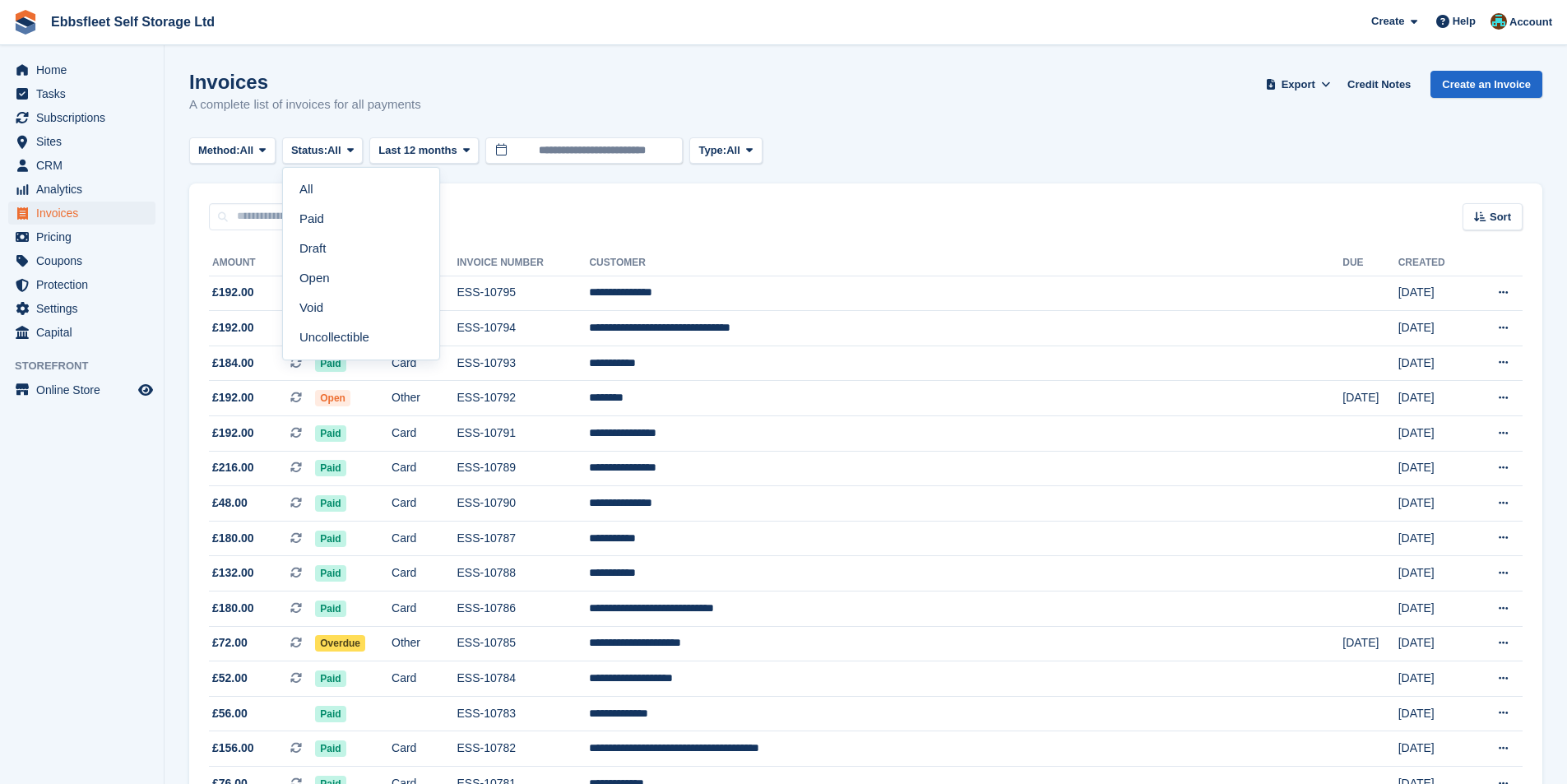
click at [348, 279] on link "Open" at bounding box center [360, 277] width 143 height 29
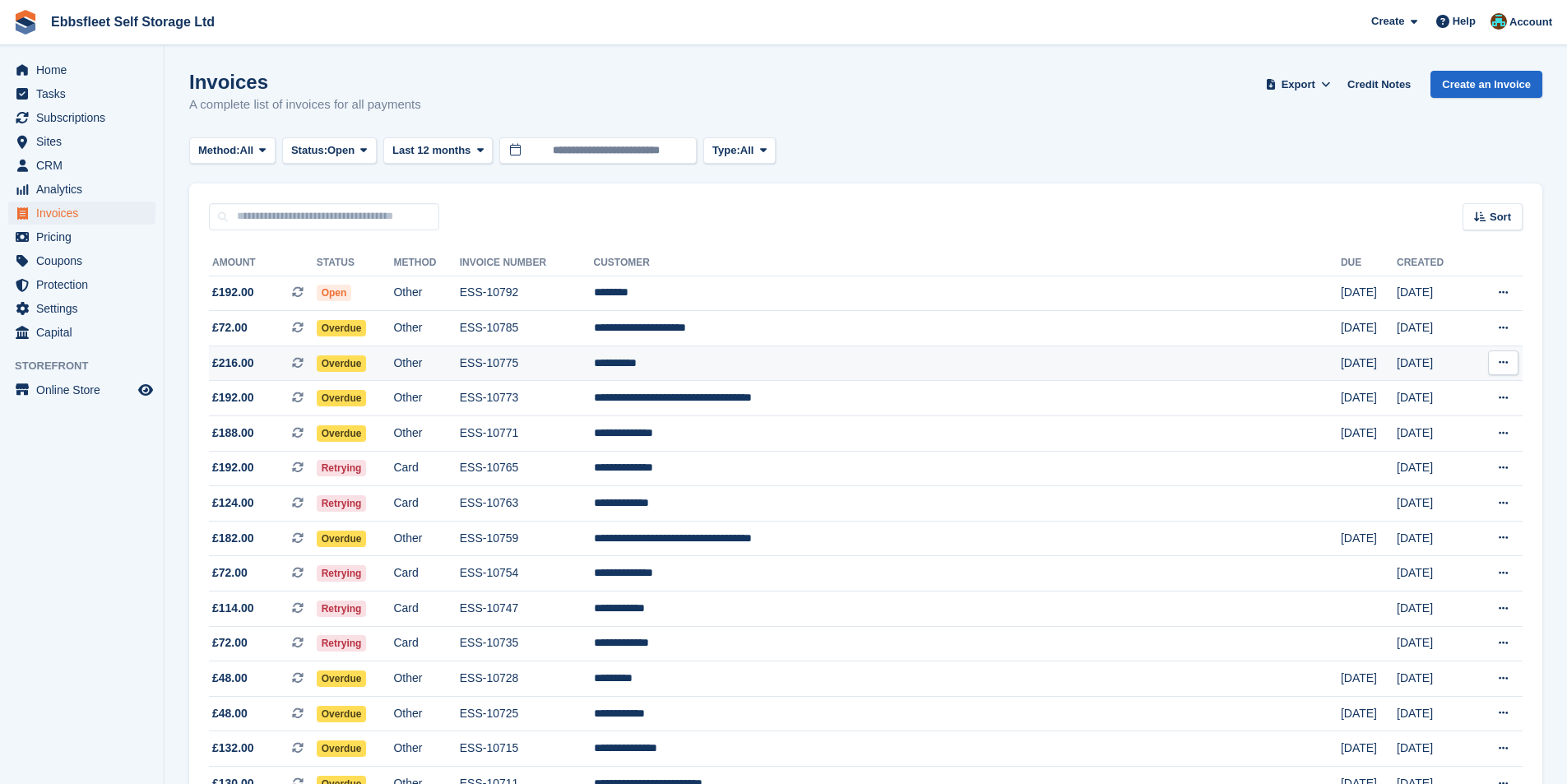
click at [808, 357] on td "**********" at bounding box center [967, 363] width 747 height 35
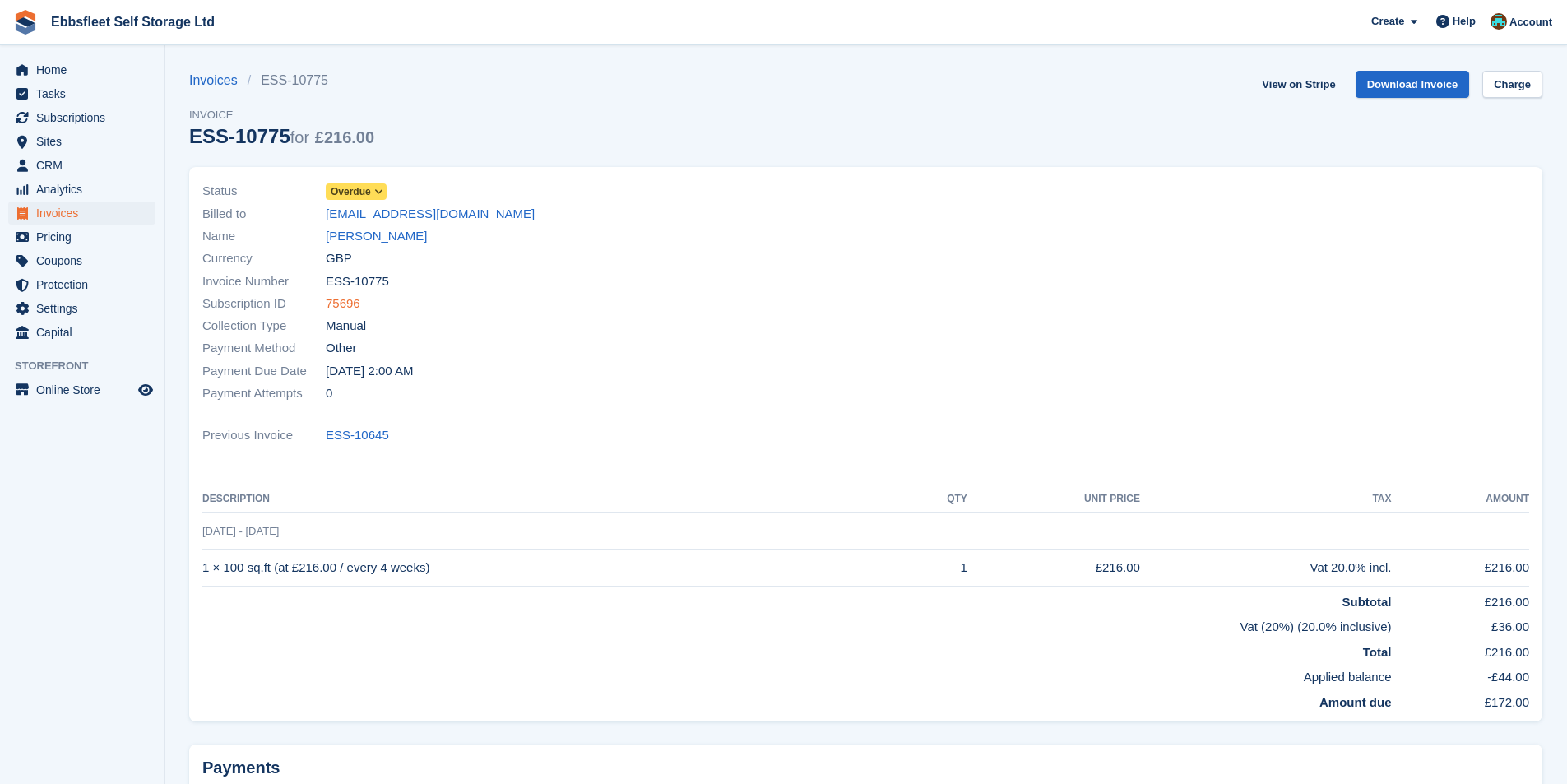
click at [347, 308] on link "75696" at bounding box center [343, 303] width 34 height 19
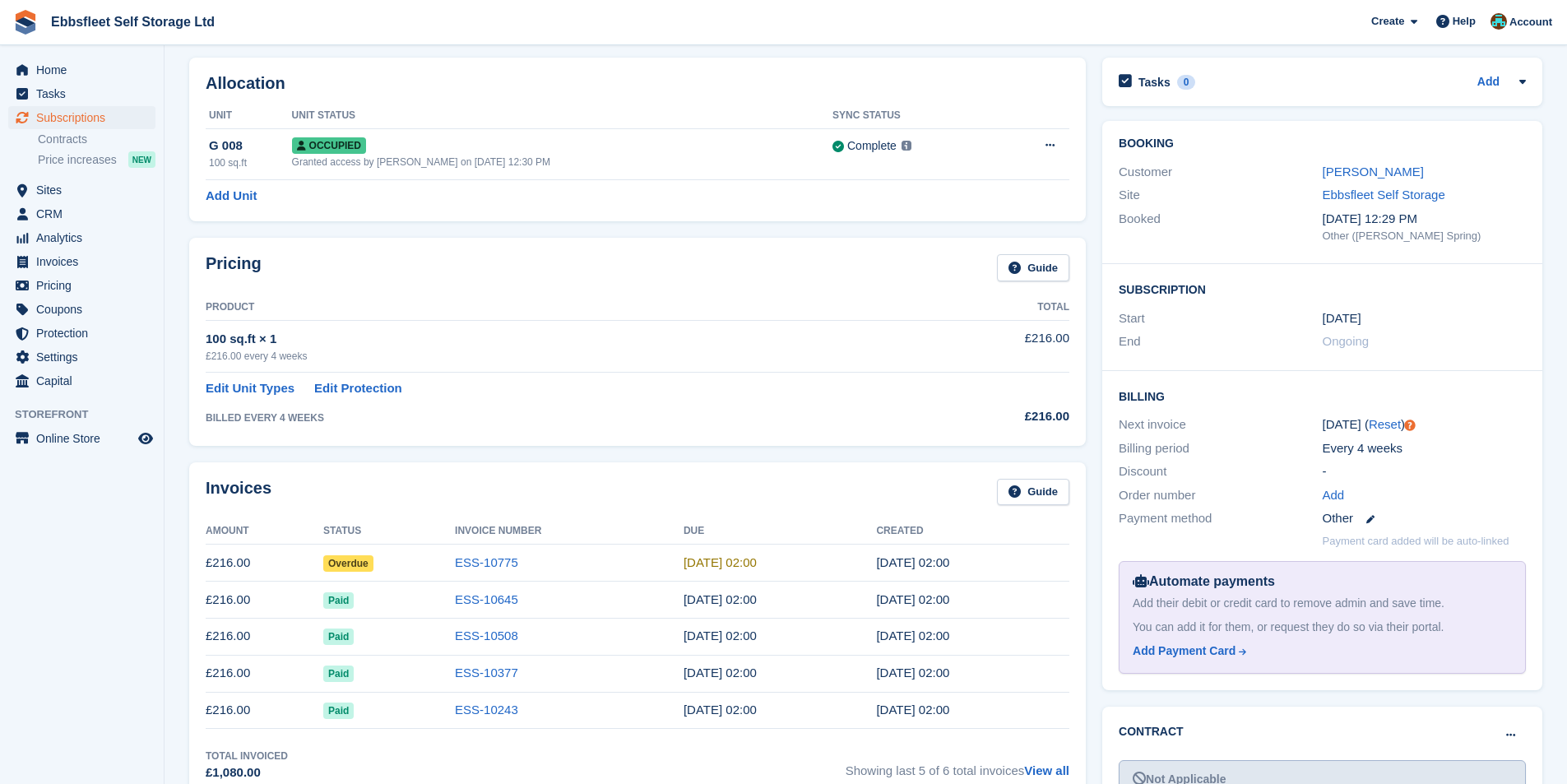
scroll to position [165, 0]
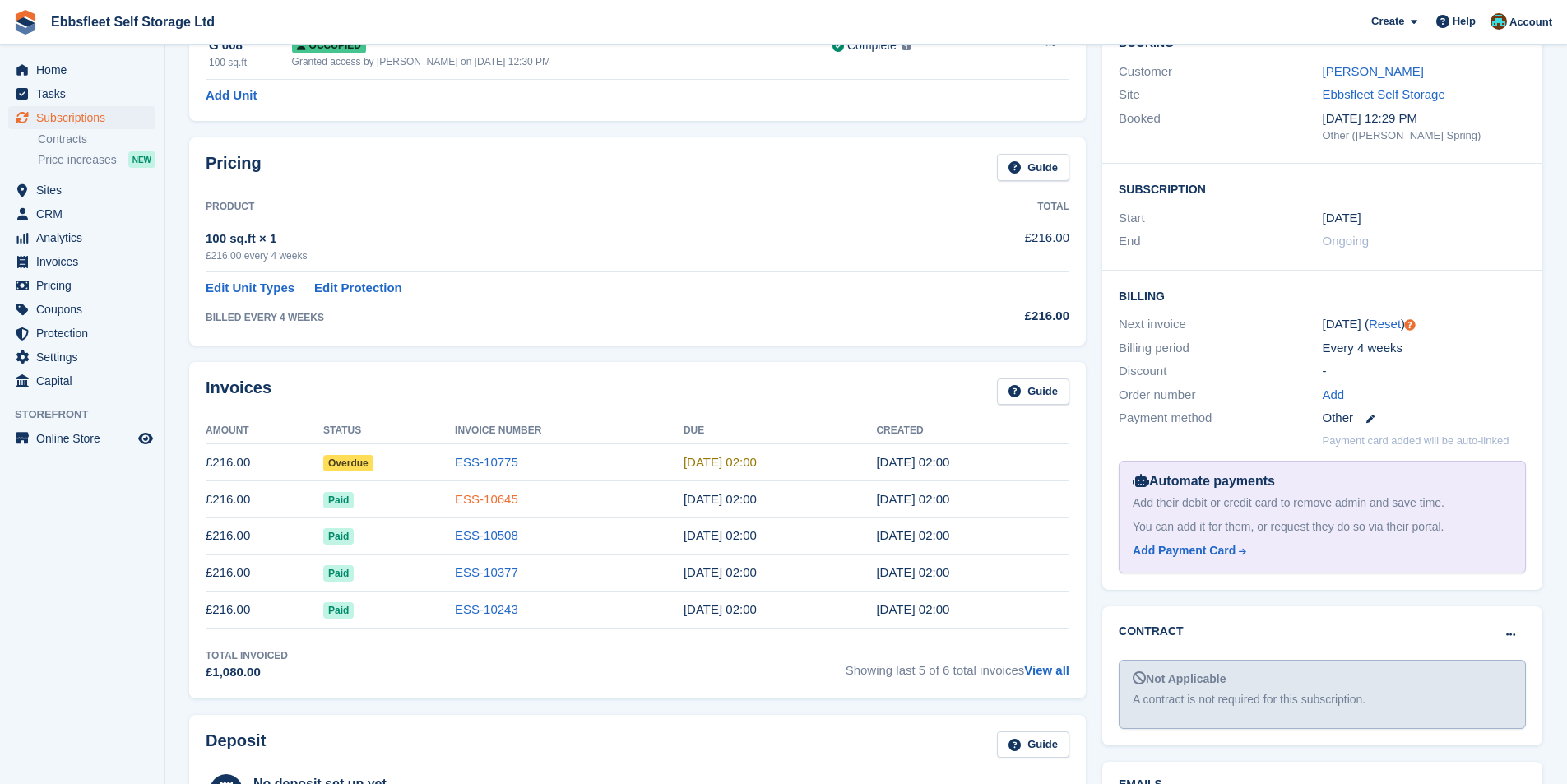
click at [465, 497] on link "ESS-10645" at bounding box center [487, 498] width 64 height 14
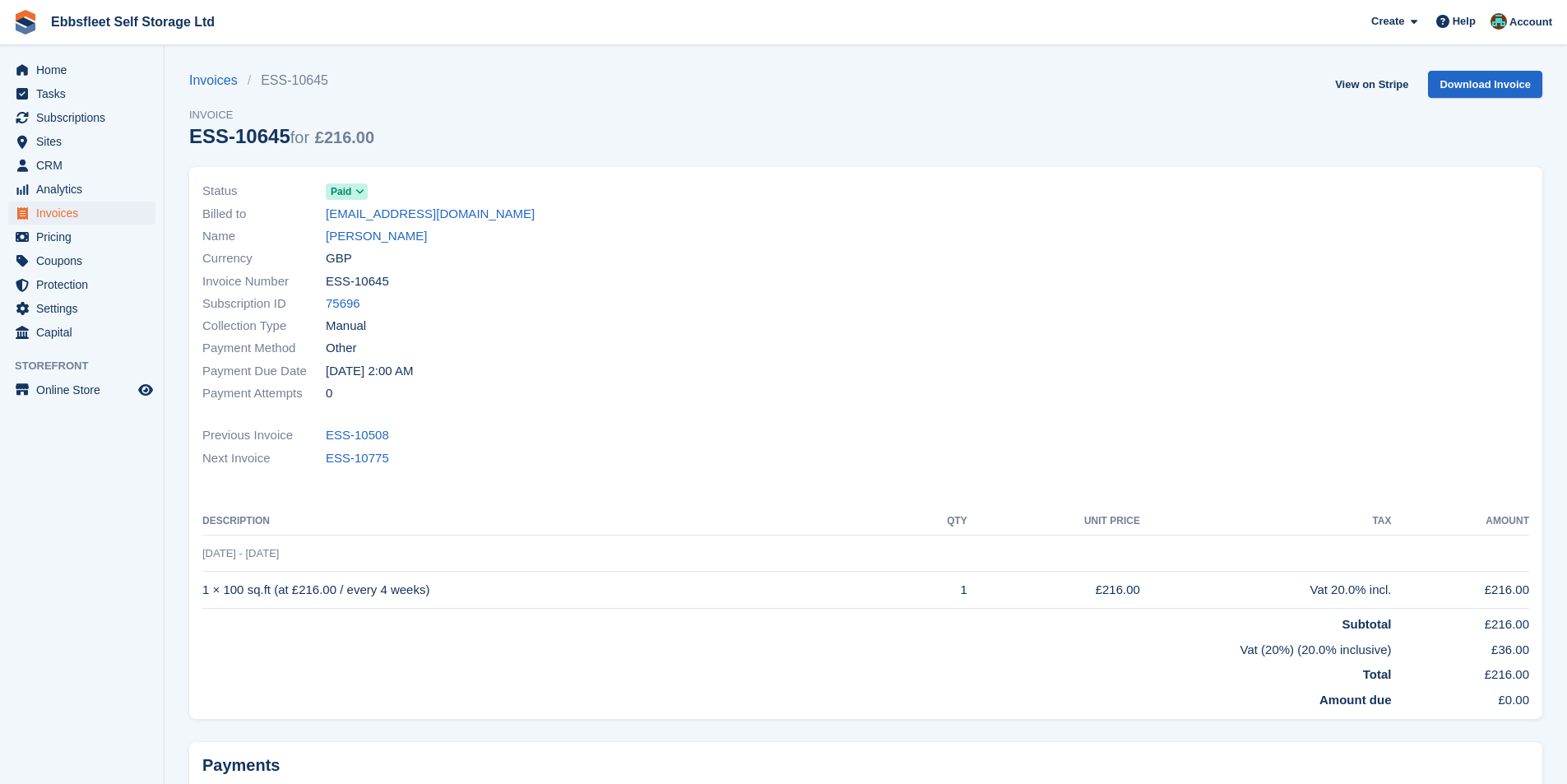
drag, startPoint x: 493, startPoint y: 221, endPoint x: 324, endPoint y: 213, distance: 169.2
click at [324, 213] on div "Billed to twinkle.kay84@gmail.com" at bounding box center [529, 213] width 654 height 23
copy div "twinkle.kay84@gmail.com"
click at [344, 307] on link "75696" at bounding box center [343, 303] width 34 height 19
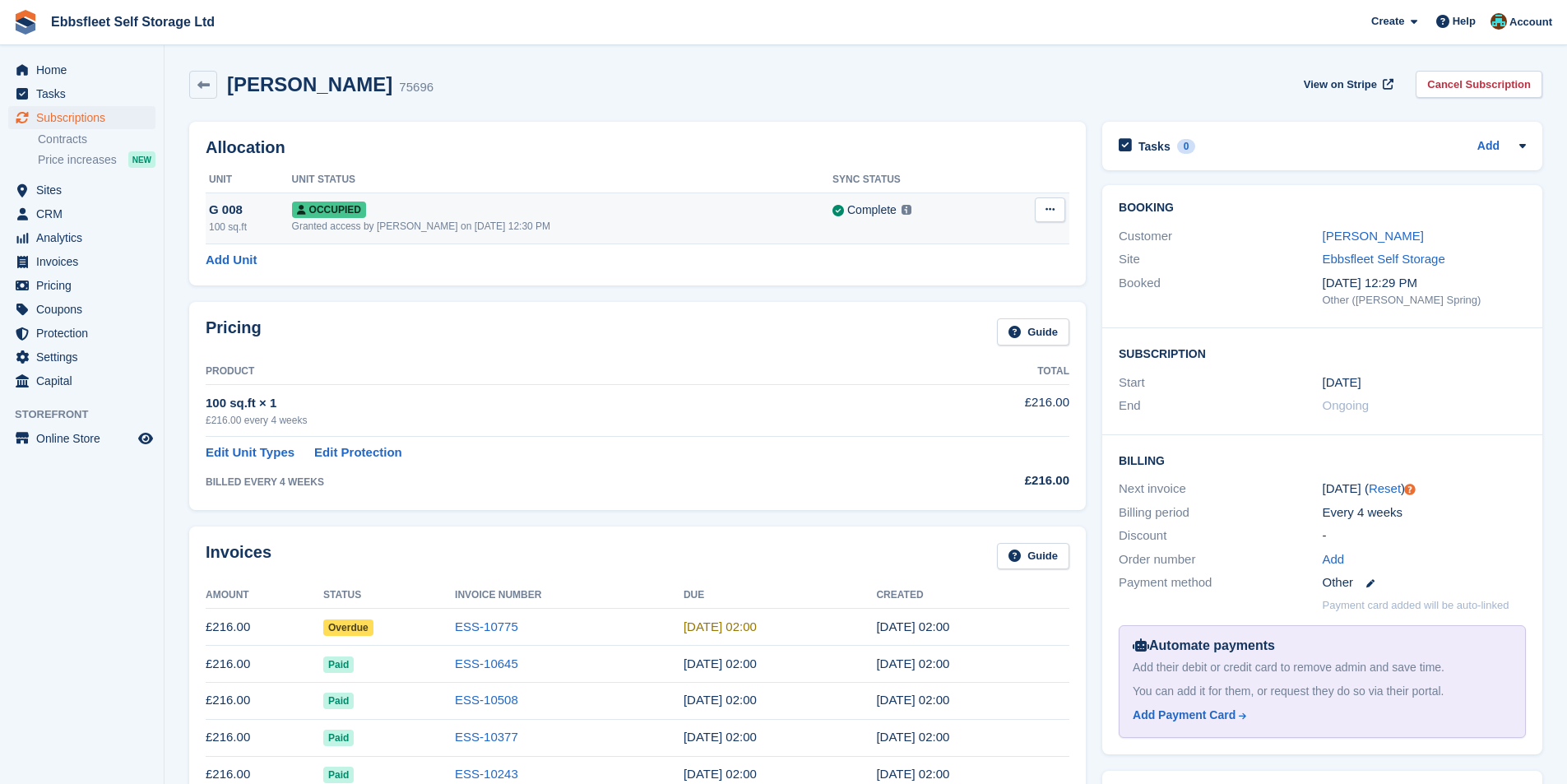
click at [1054, 211] on icon at bounding box center [1049, 209] width 9 height 11
click at [964, 242] on p "Overlock" at bounding box center [986, 242] width 143 height 22
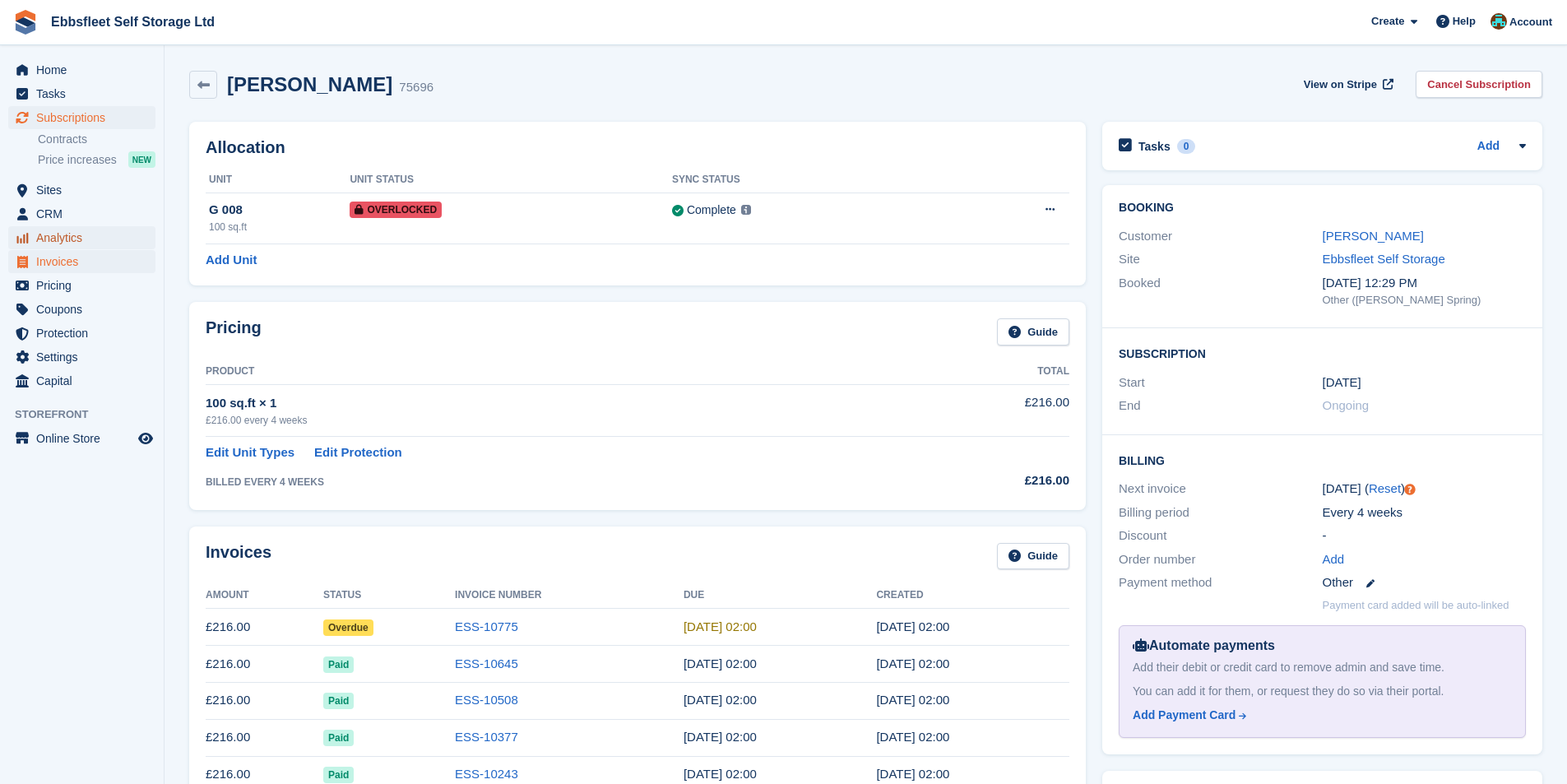
drag, startPoint x: 49, startPoint y: 248, endPoint x: 59, endPoint y: 253, distance: 11.2
click at [51, 248] on span "Analytics" at bounding box center [85, 238] width 99 height 23
click at [63, 257] on span "Invoices" at bounding box center [85, 262] width 99 height 23
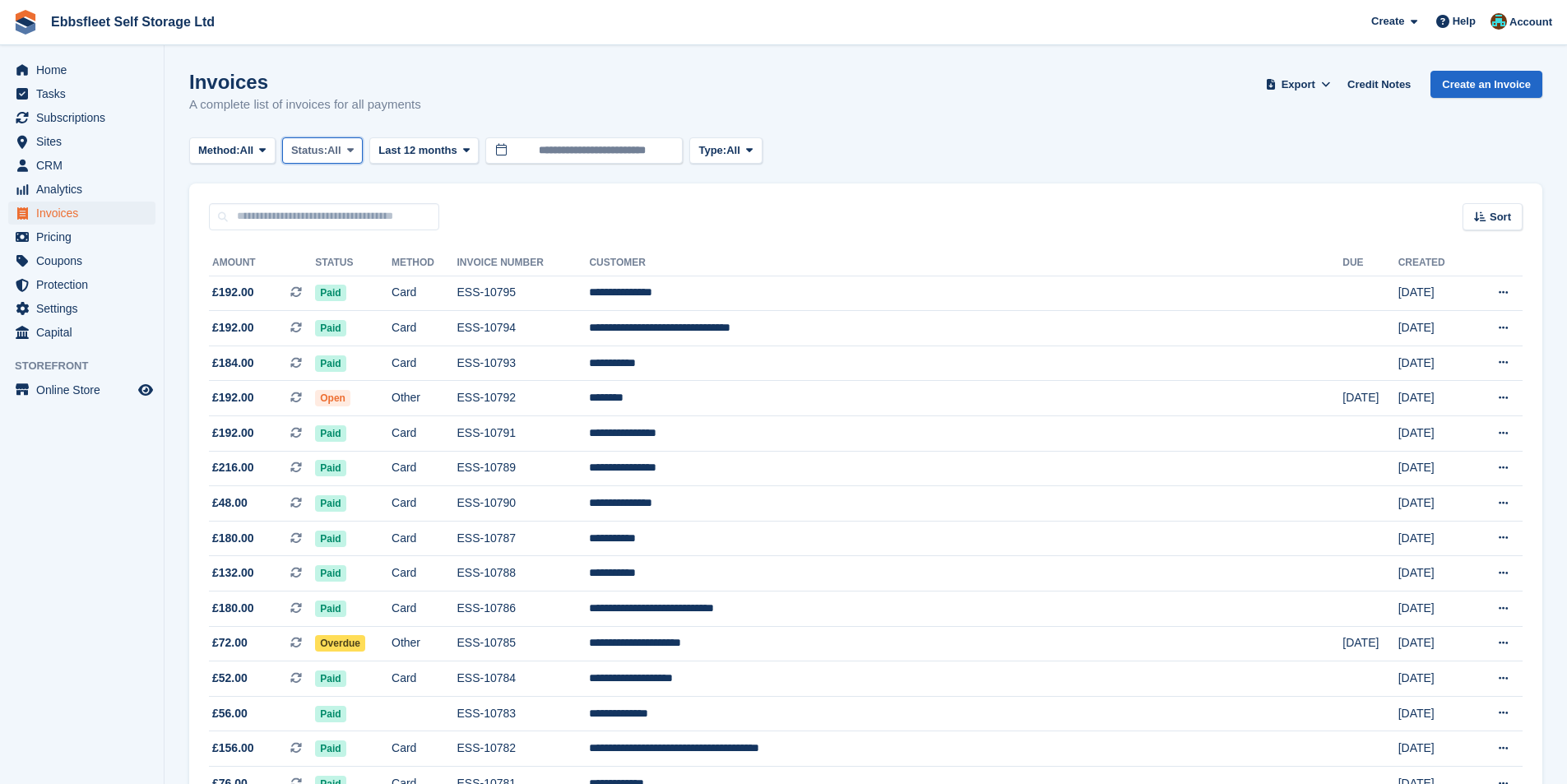
click at [328, 146] on span "Status:" at bounding box center [309, 150] width 36 height 17
click at [332, 273] on link "Open" at bounding box center [360, 277] width 143 height 29
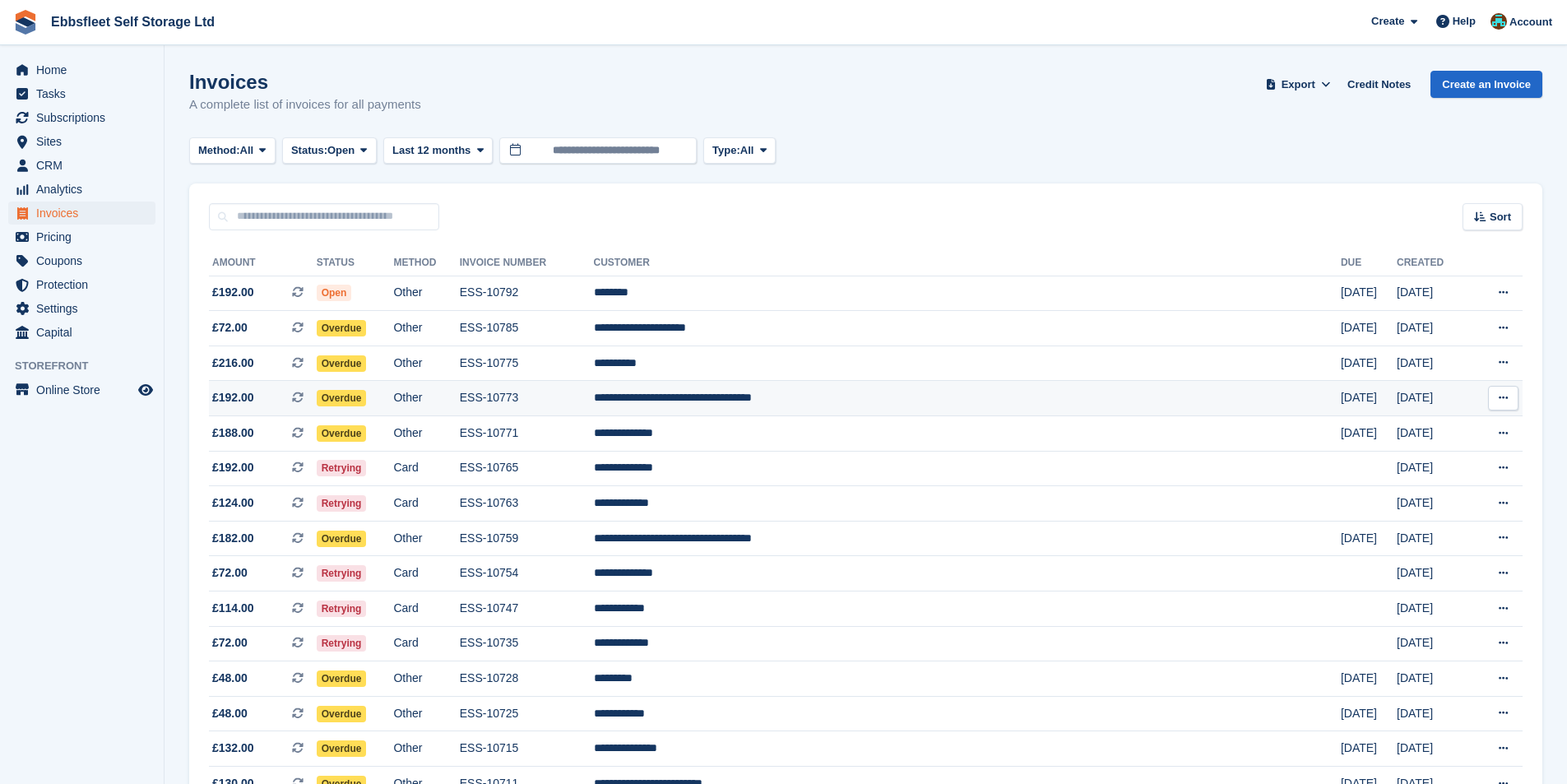
click at [902, 395] on td "**********" at bounding box center [967, 399] width 747 height 35
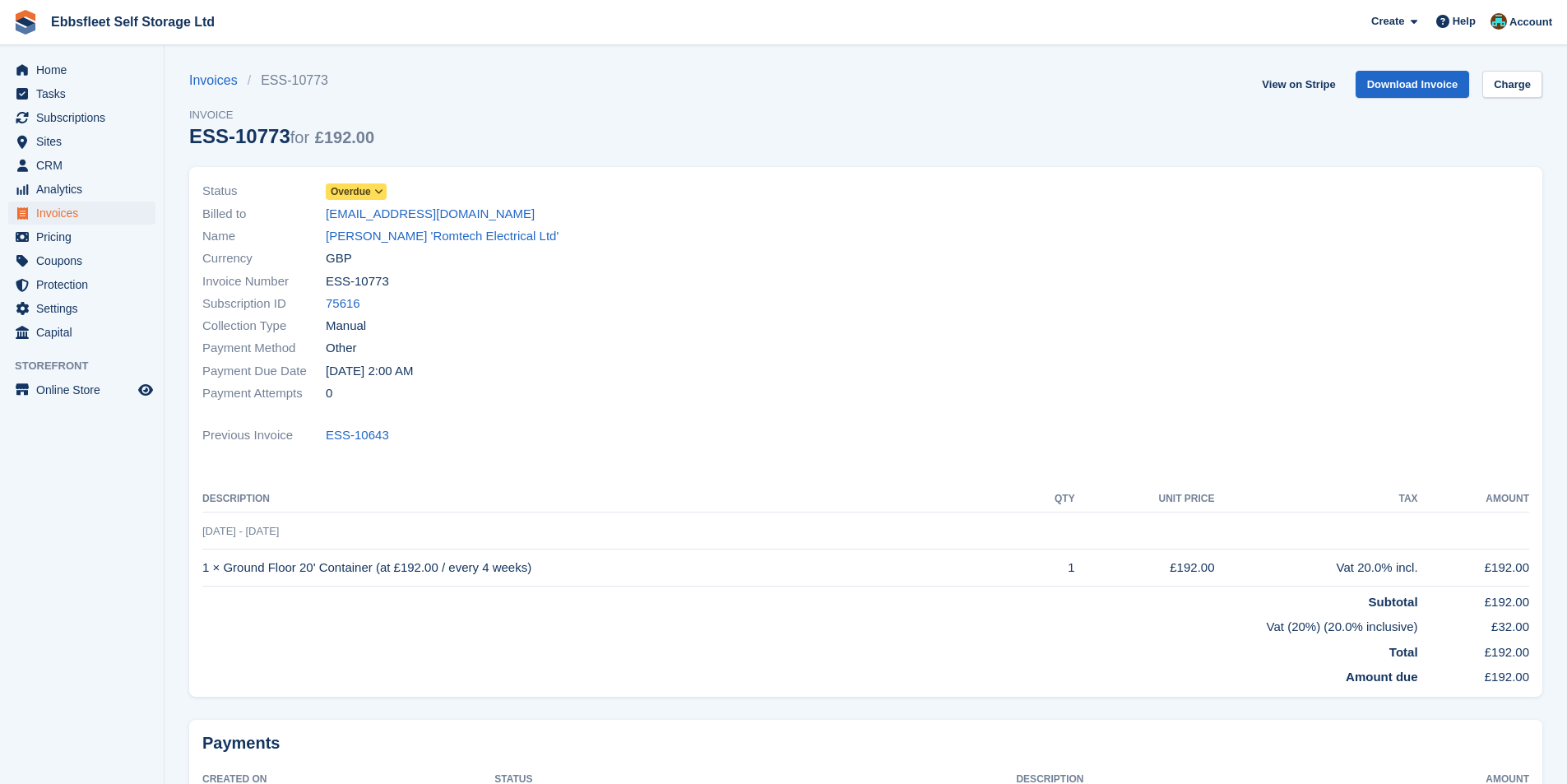
drag, startPoint x: 505, startPoint y: 212, endPoint x: 325, endPoint y: 214, distance: 180.0
click at [325, 214] on div "Billed to [EMAIL_ADDRESS][DOMAIN_NAME]" at bounding box center [529, 213] width 654 height 23
copy div "[EMAIL_ADDRESS][DOMAIN_NAME]"
click at [61, 216] on span "Invoices" at bounding box center [85, 213] width 99 height 23
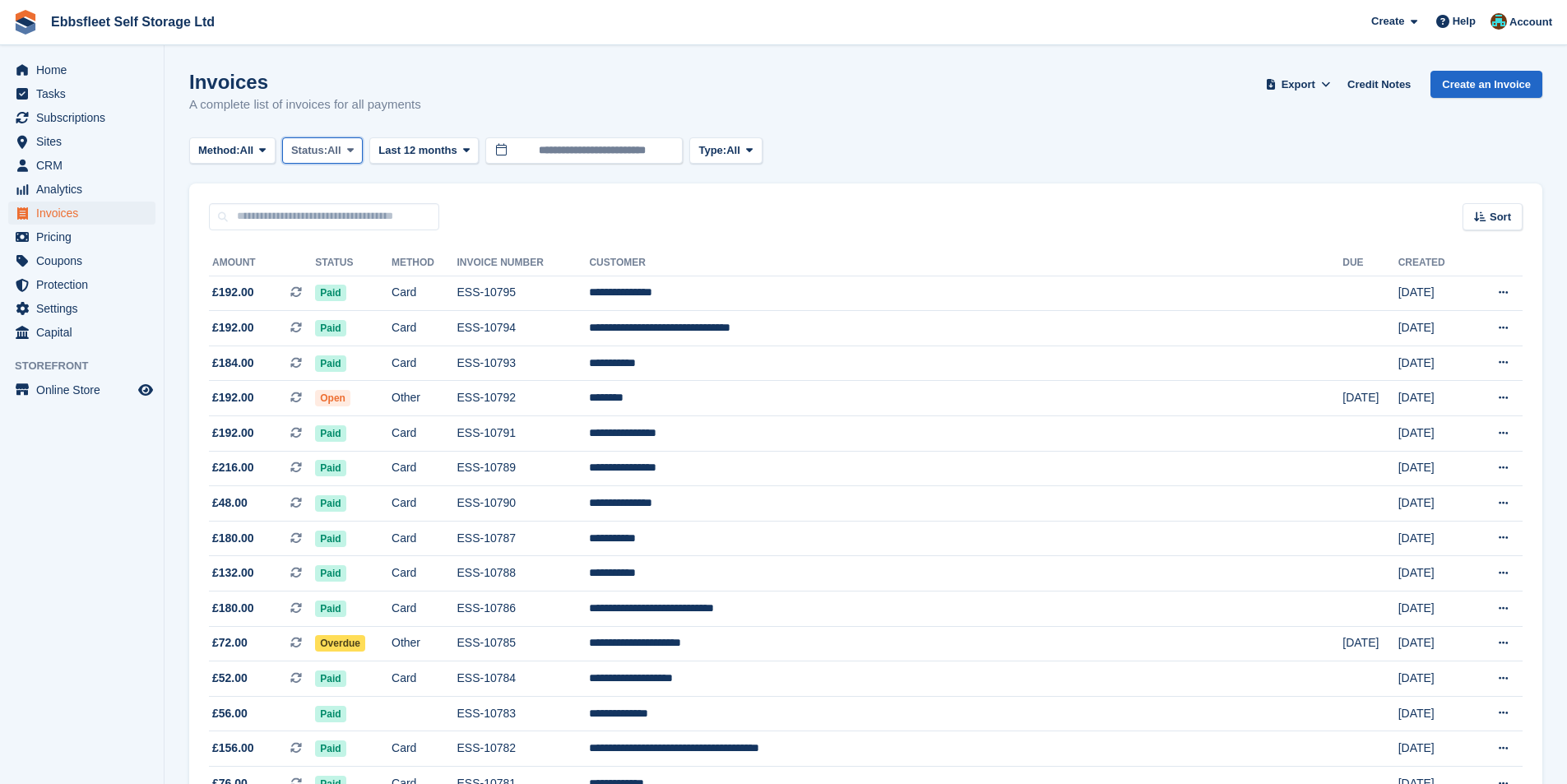
click at [341, 156] on span "All" at bounding box center [334, 150] width 14 height 17
click at [335, 273] on link "Open" at bounding box center [360, 277] width 143 height 29
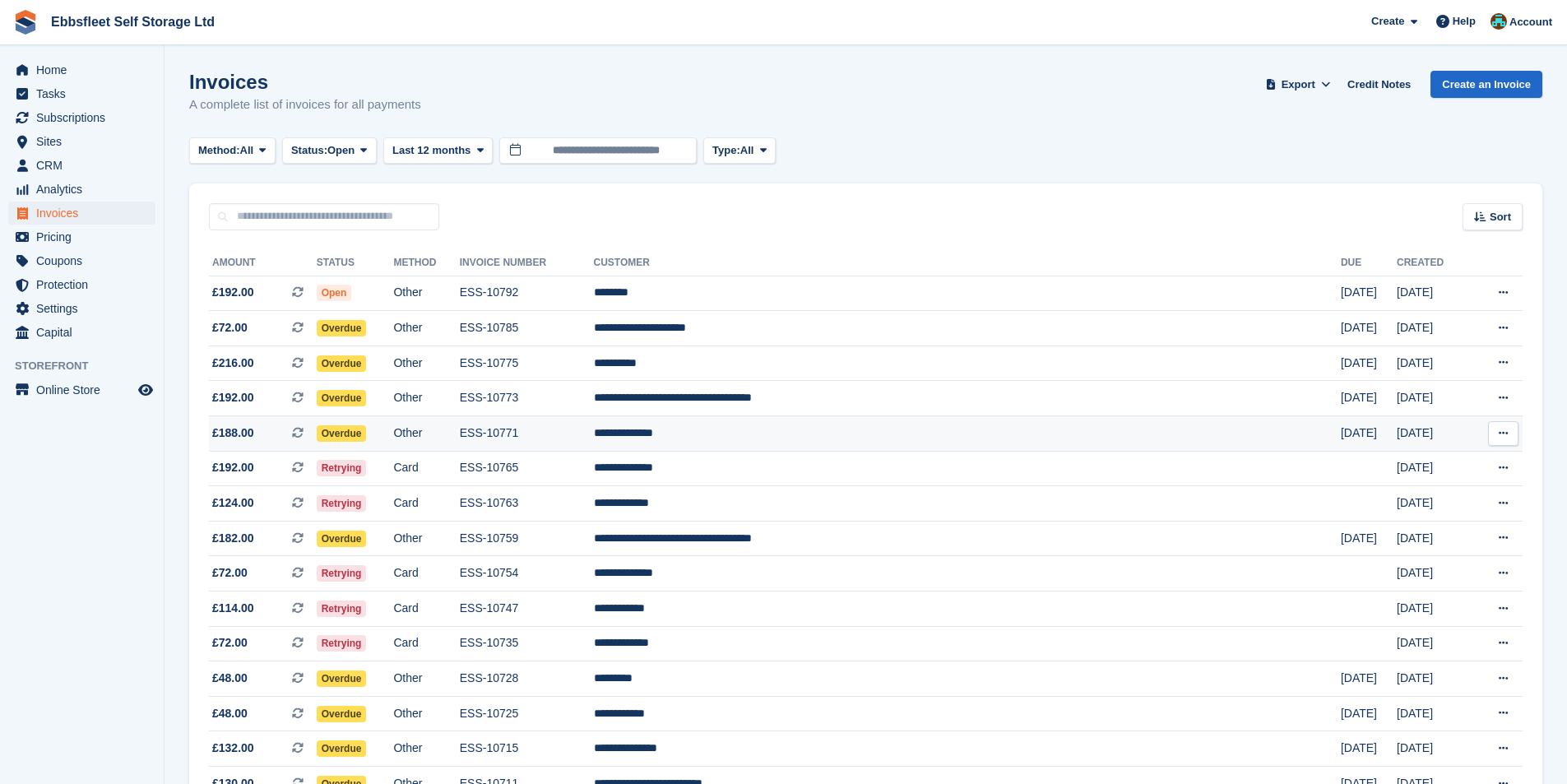
click at [821, 432] on td "**********" at bounding box center [967, 434] width 747 height 35
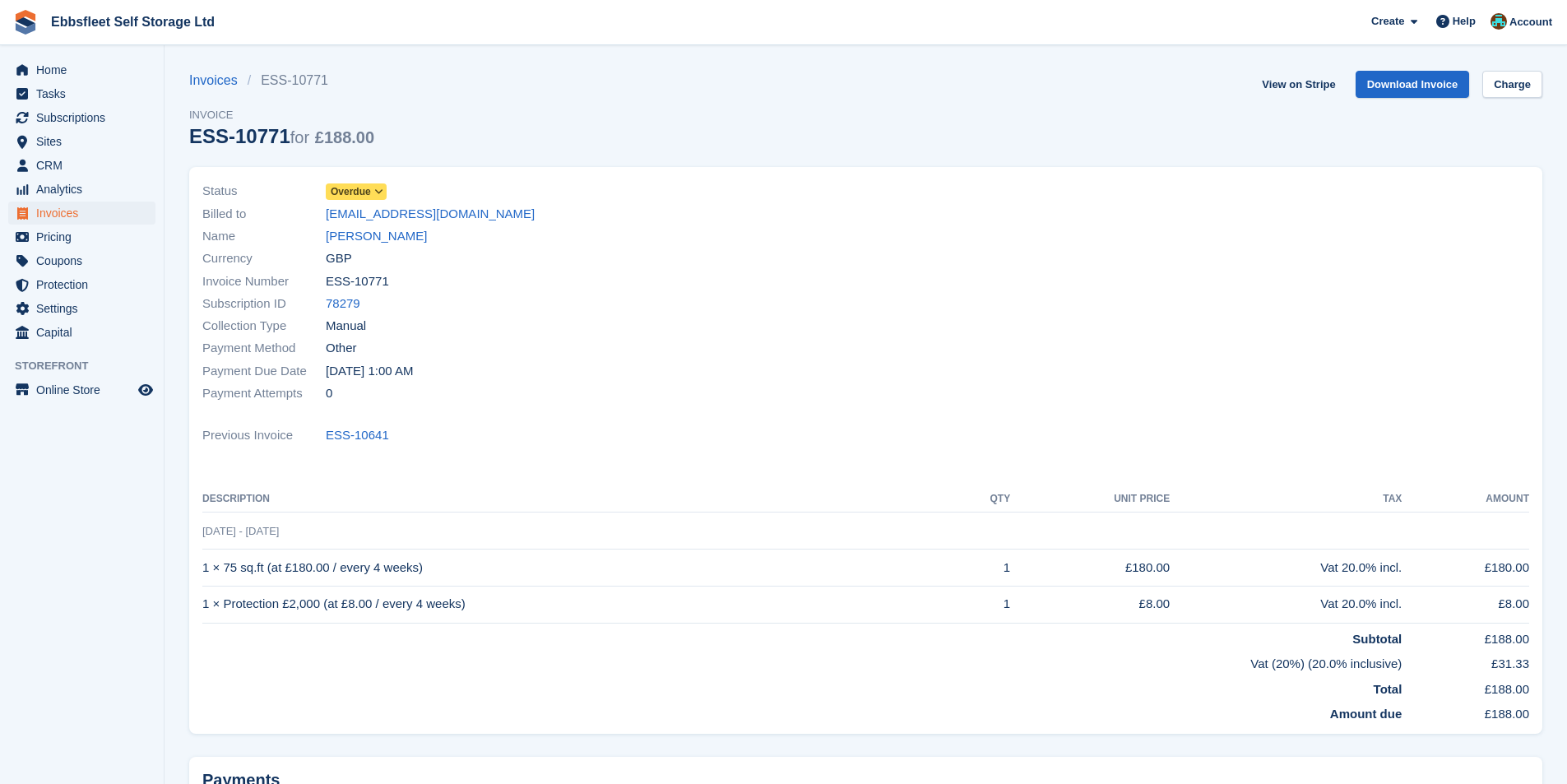
drag, startPoint x: 458, startPoint y: 211, endPoint x: 322, endPoint y: 215, distance: 136.1
click at [322, 215] on div "Billed to [EMAIL_ADDRESS][DOMAIN_NAME]" at bounding box center [529, 213] width 654 height 23
copy div "[EMAIL_ADDRESS][DOMAIN_NAME]"
click at [74, 214] on span "Invoices" at bounding box center [85, 213] width 99 height 23
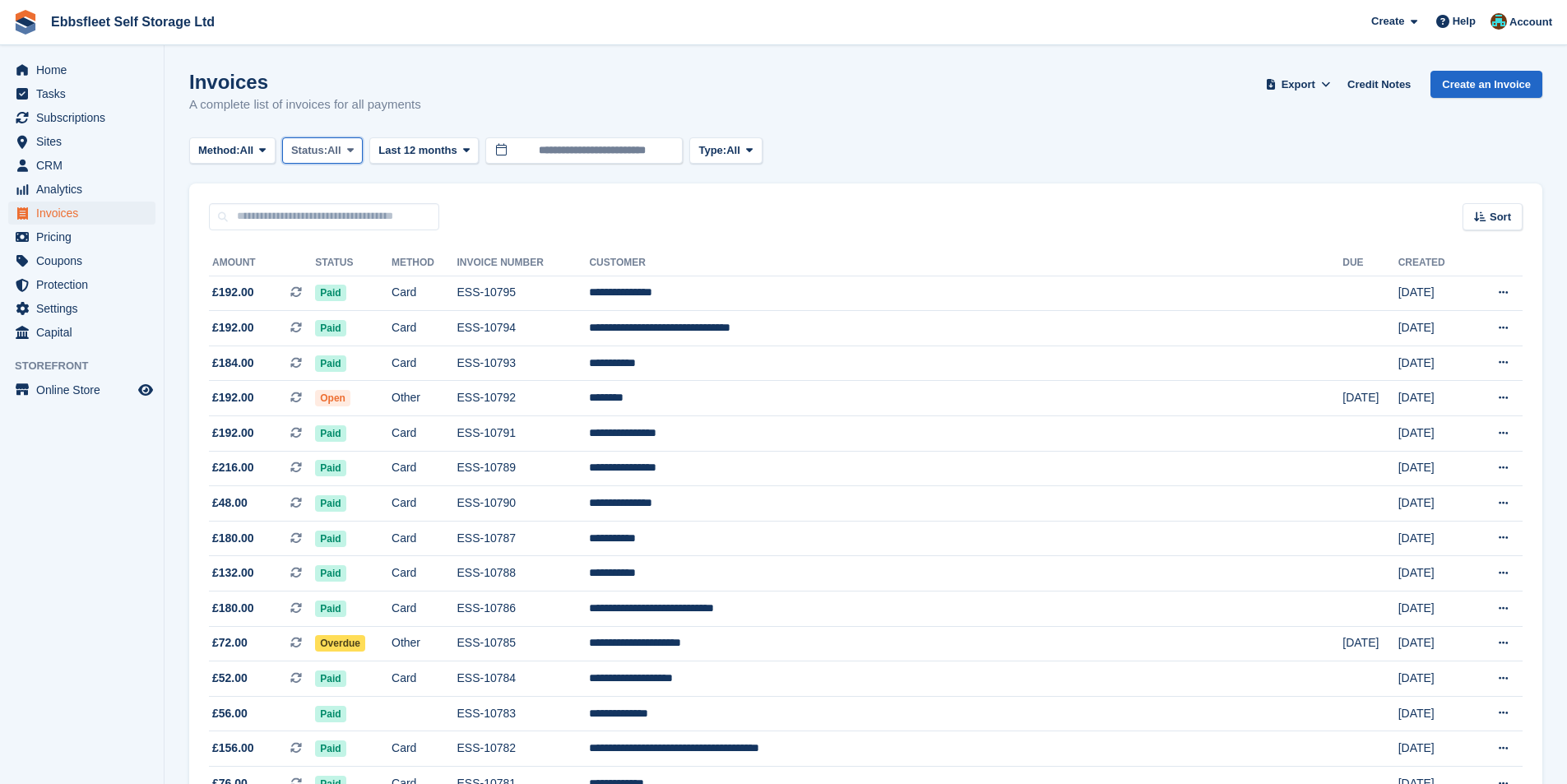
click at [341, 149] on span "All" at bounding box center [334, 150] width 14 height 17
click at [333, 283] on link "Open" at bounding box center [360, 277] width 143 height 29
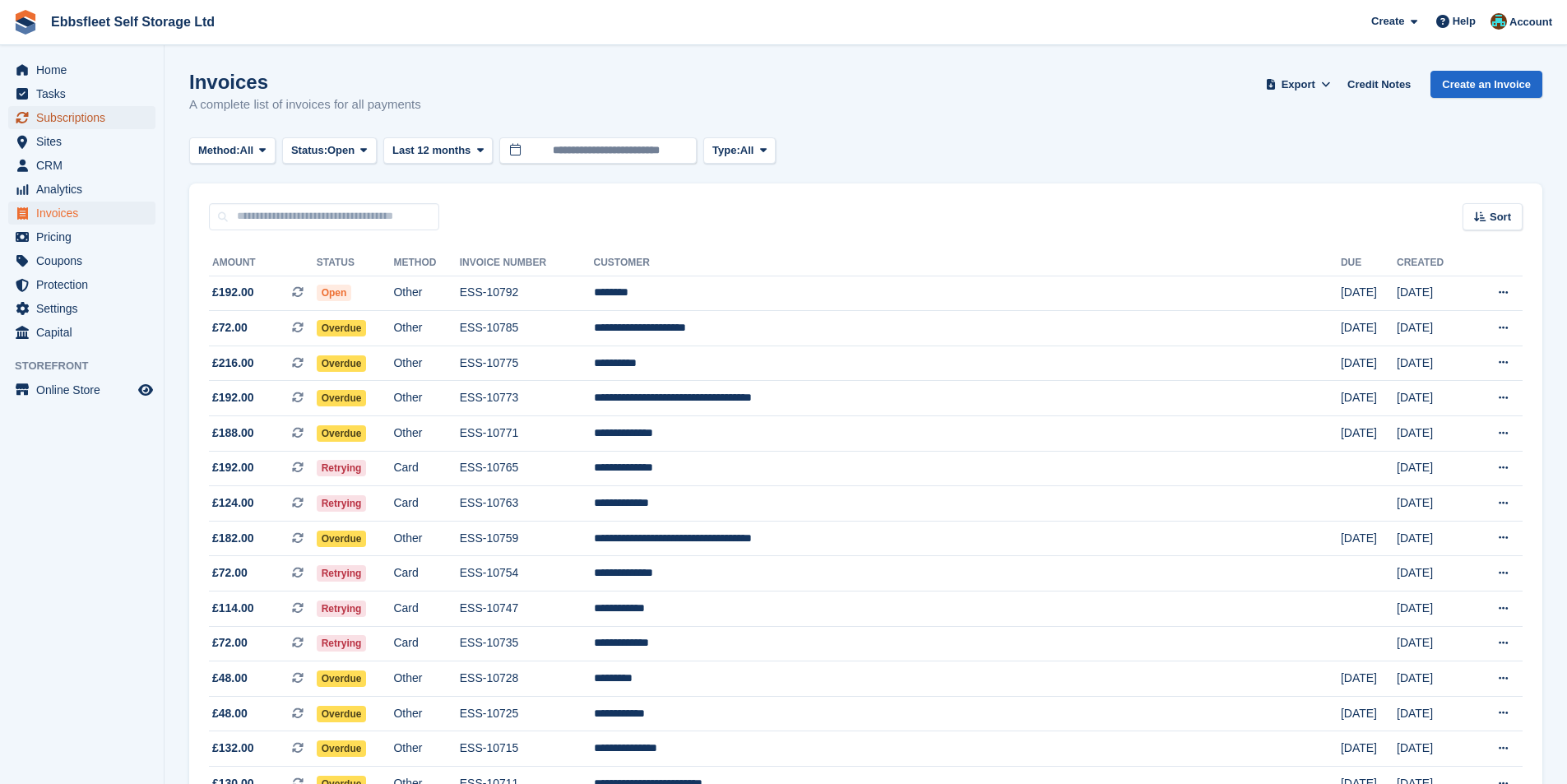
drag, startPoint x: 74, startPoint y: 115, endPoint x: 105, endPoint y: 113, distance: 31.1
click at [76, 115] on span "Subscriptions" at bounding box center [85, 118] width 99 height 23
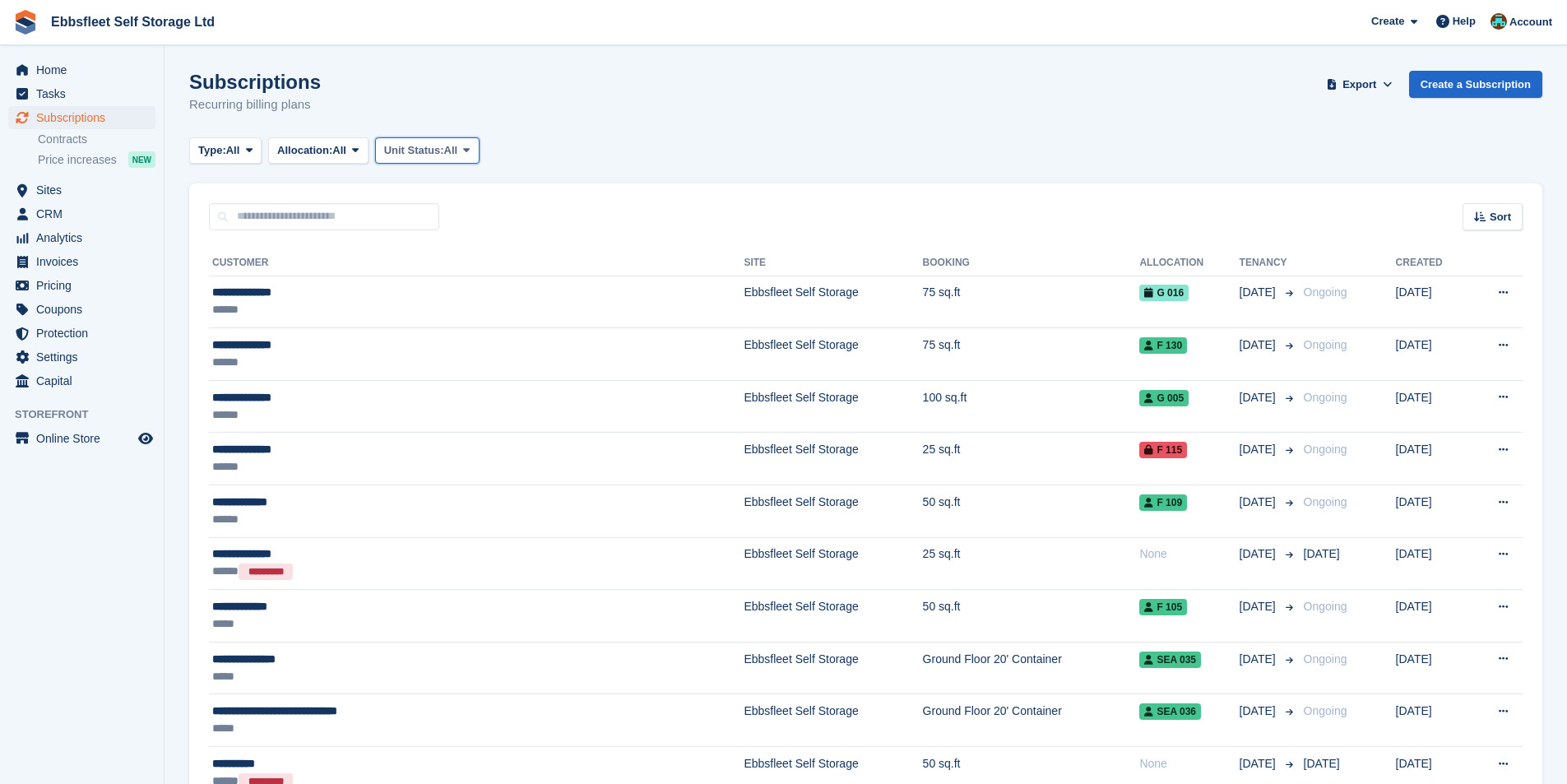
click at [431, 142] on span "Unit Status:" at bounding box center [414, 150] width 60 height 17
click at [450, 252] on link "Overlocked" at bounding box center [453, 247] width 143 height 29
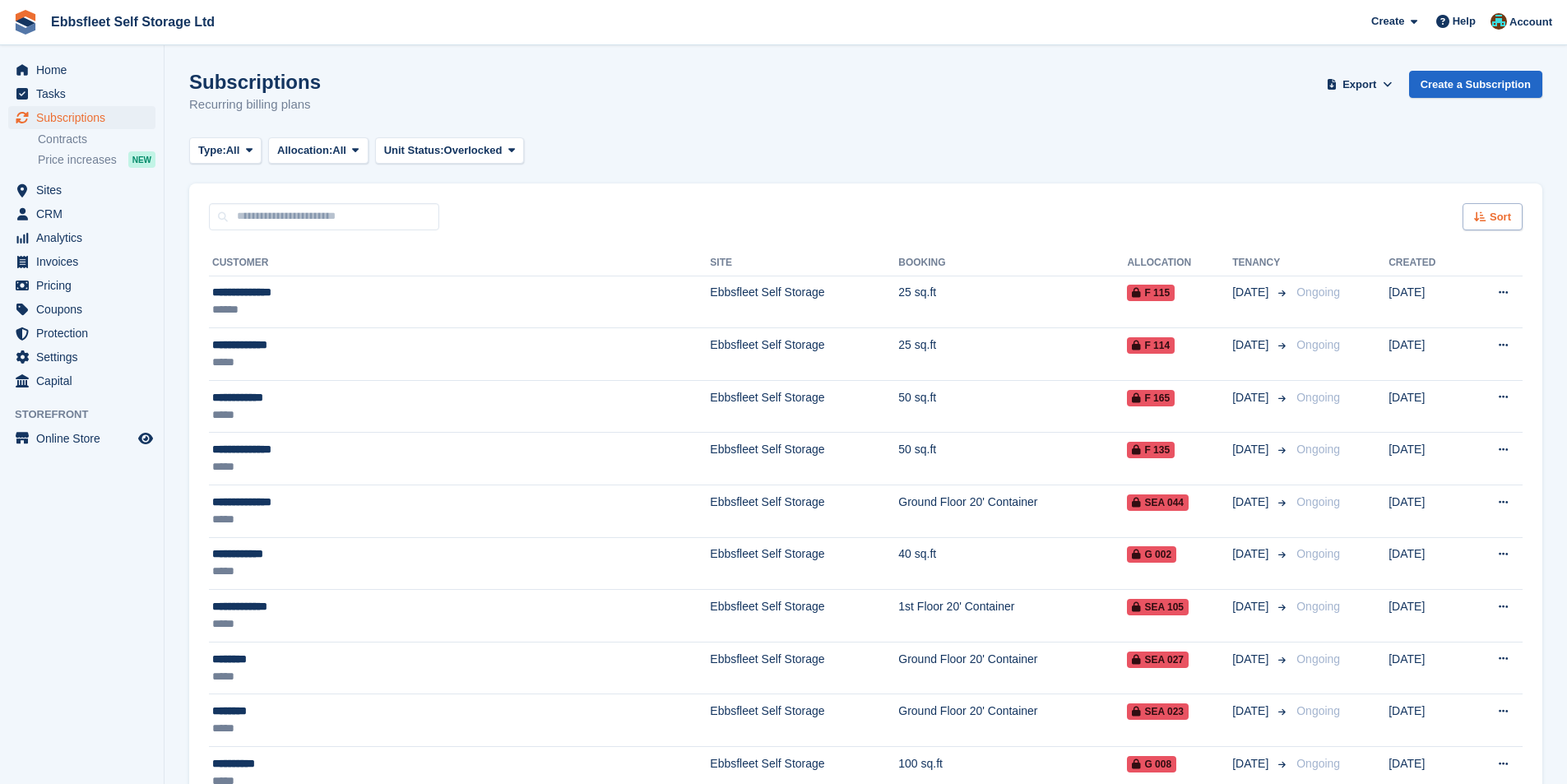
drag, startPoint x: 1500, startPoint y: 221, endPoint x: 1488, endPoint y: 231, distance: 15.6
click at [1500, 220] on span "Sort" at bounding box center [1501, 217] width 22 height 17
click at [1440, 277] on span "Customer name" at bounding box center [1432, 279] width 82 height 13
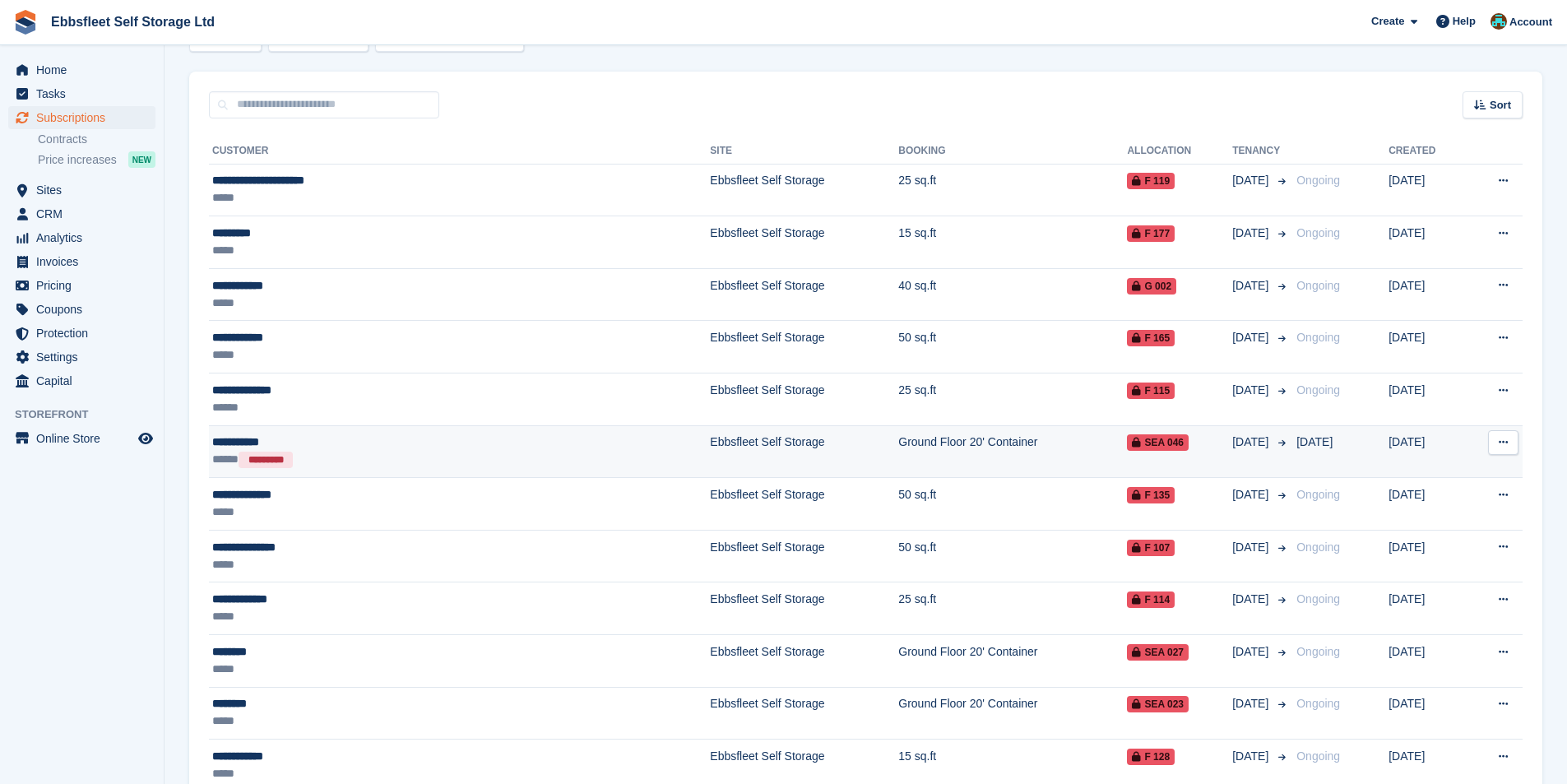
scroll to position [29, 0]
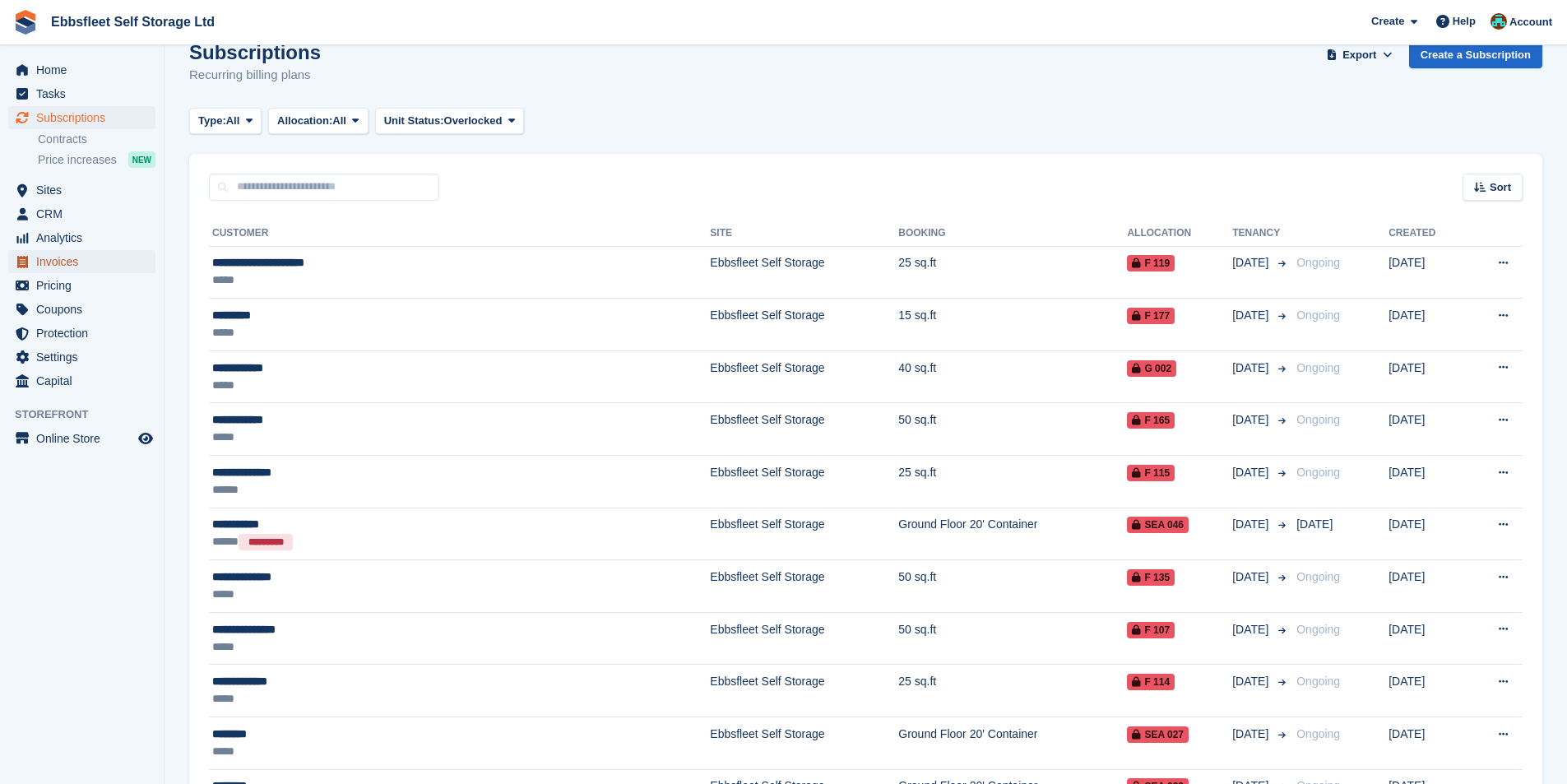
click at [69, 259] on span "Invoices" at bounding box center [85, 262] width 99 height 23
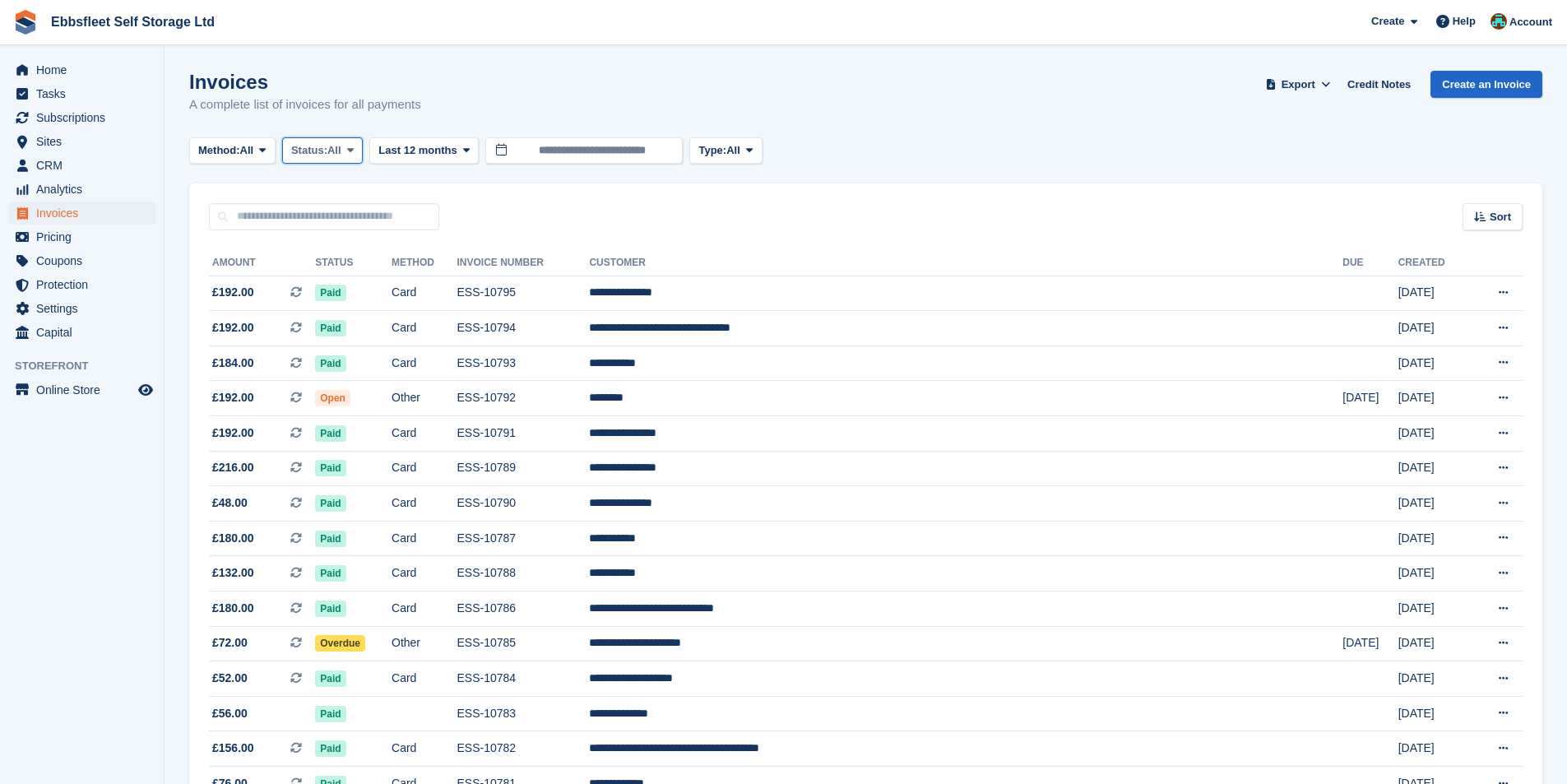
click at [345, 160] on button "Status: All" at bounding box center [322, 150] width 80 height 27
click at [414, 150] on span "Last 12 months" at bounding box center [417, 150] width 78 height 17
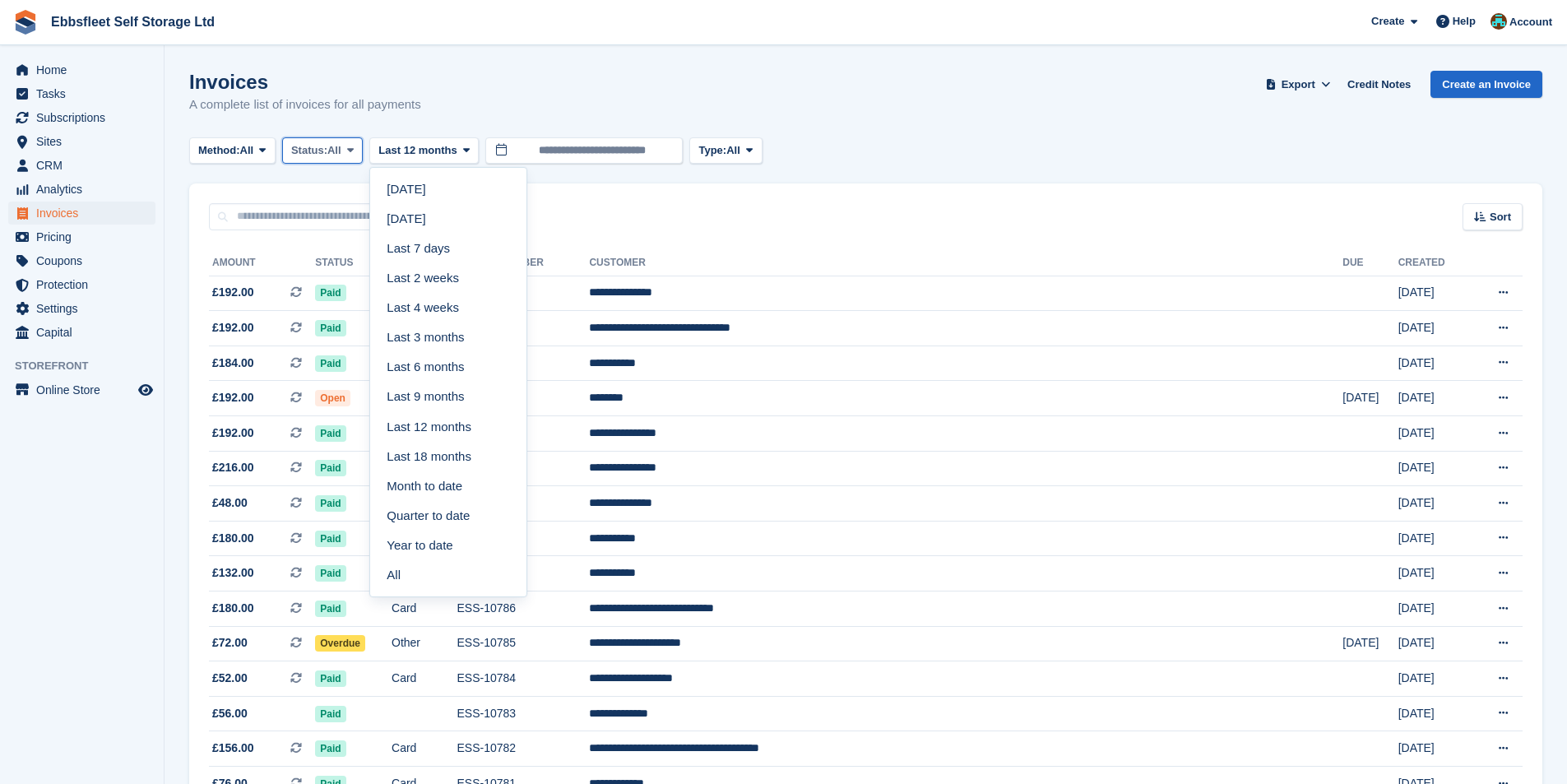
drag, startPoint x: 332, startPoint y: 145, endPoint x: 356, endPoint y: 177, distance: 40.0
click at [333, 145] on button "Status: All" at bounding box center [322, 150] width 80 height 27
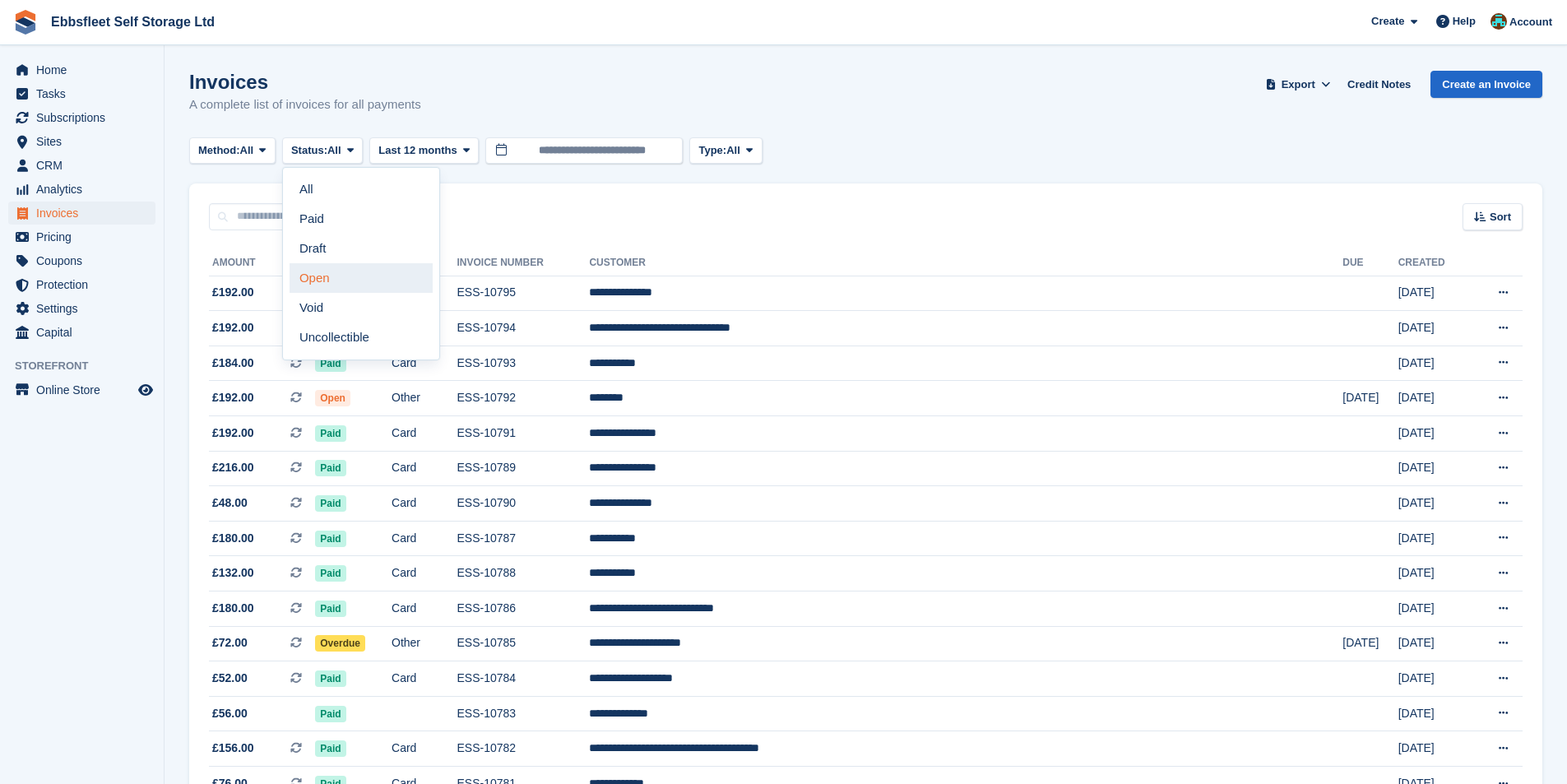
click at [360, 281] on link "Open" at bounding box center [360, 277] width 143 height 29
